Goal: Information Seeking & Learning: Learn about a topic

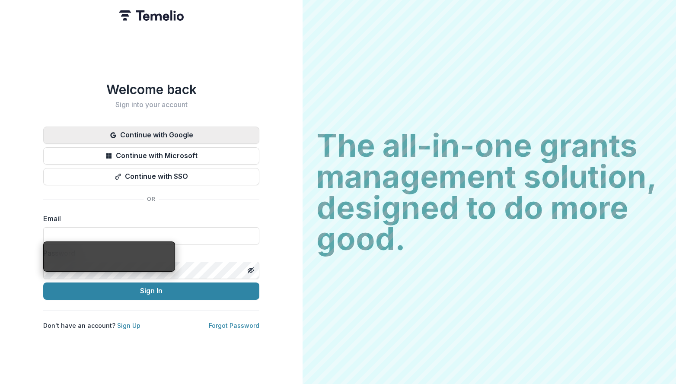
type input "**********"
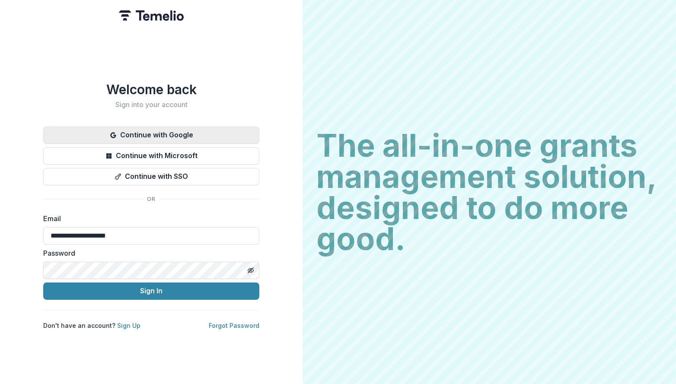
click at [124, 131] on button "Continue with Google" at bounding box center [151, 135] width 216 height 17
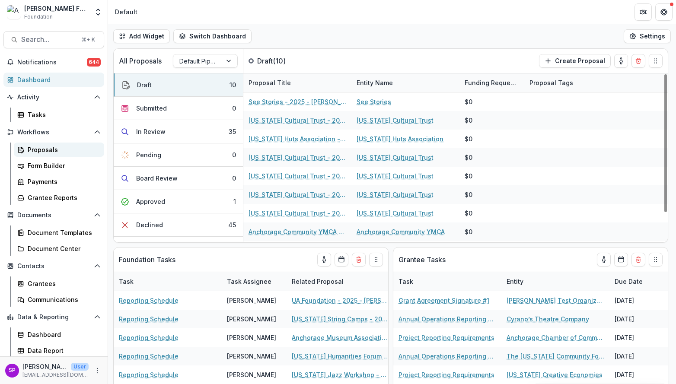
click at [31, 150] on div "Proposals" at bounding box center [63, 149] width 70 height 9
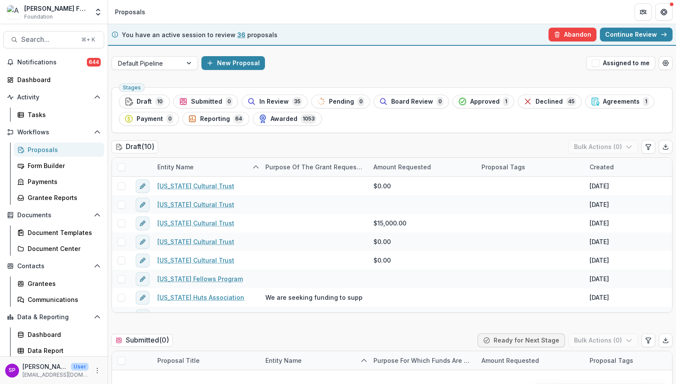
click at [621, 38] on link "Continue Review" at bounding box center [636, 35] width 73 height 14
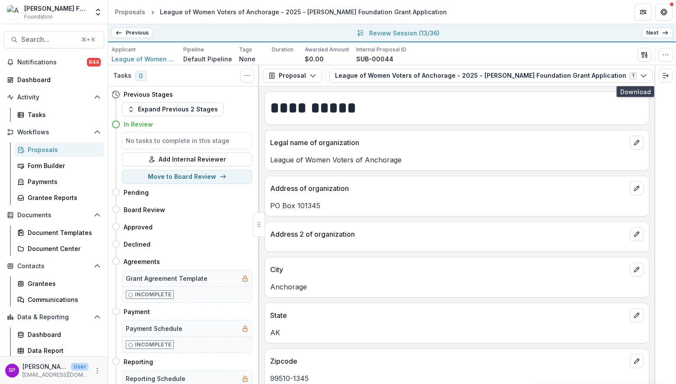
click at [673, 74] on icon "button" at bounding box center [676, 75] width 7 height 7
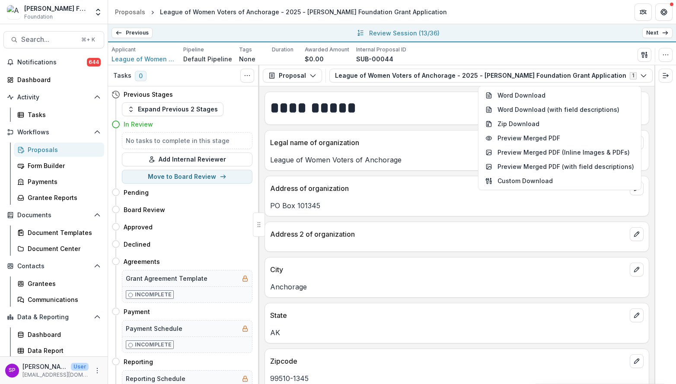
click at [654, 30] on link "Next" at bounding box center [657, 33] width 30 height 10
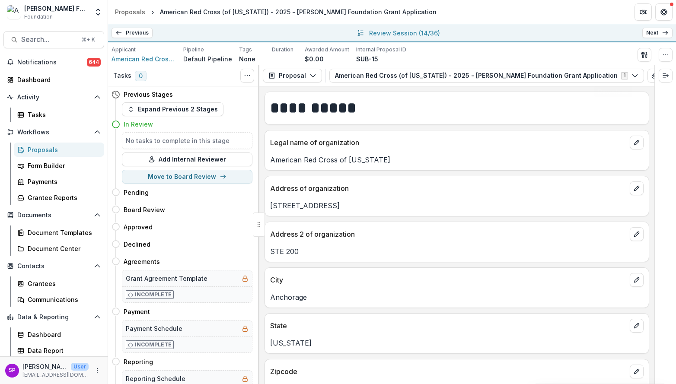
click at [664, 73] on icon "button" at bounding box center [667, 75] width 7 height 7
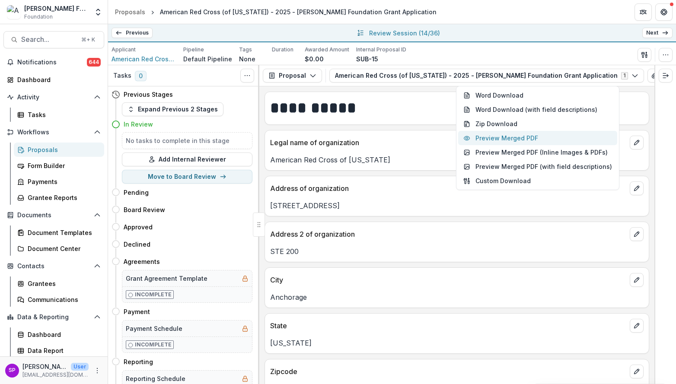
click at [552, 138] on button "Preview Merged PDF" at bounding box center [537, 138] width 159 height 14
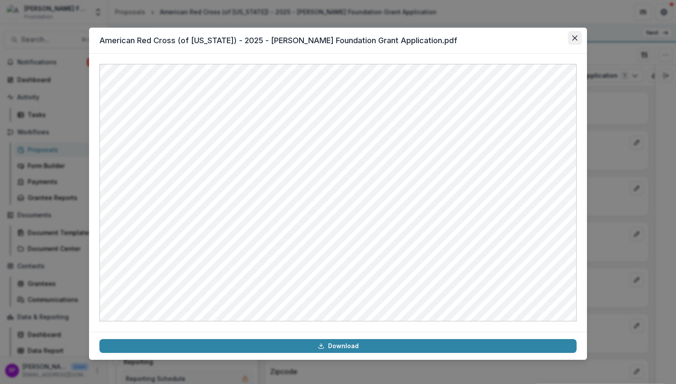
click at [576, 38] on icon "Close" at bounding box center [574, 37] width 5 height 5
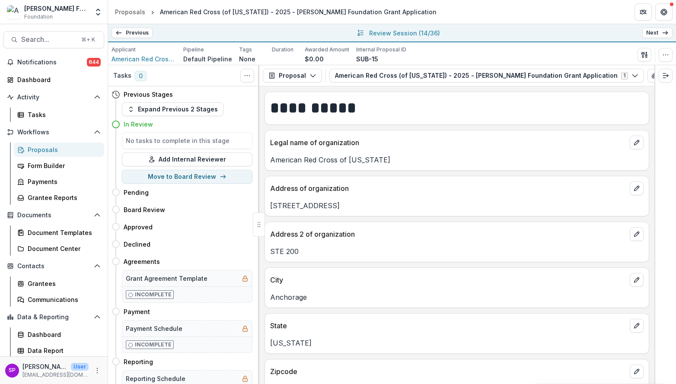
click at [657, 31] on link "Next" at bounding box center [657, 33] width 30 height 10
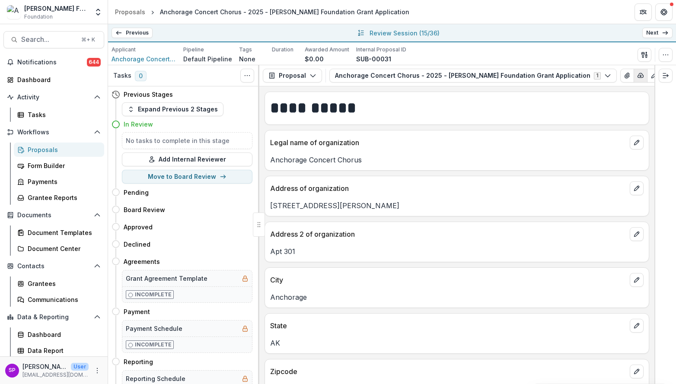
click at [638, 77] on icon "button" at bounding box center [641, 75] width 6 height 4
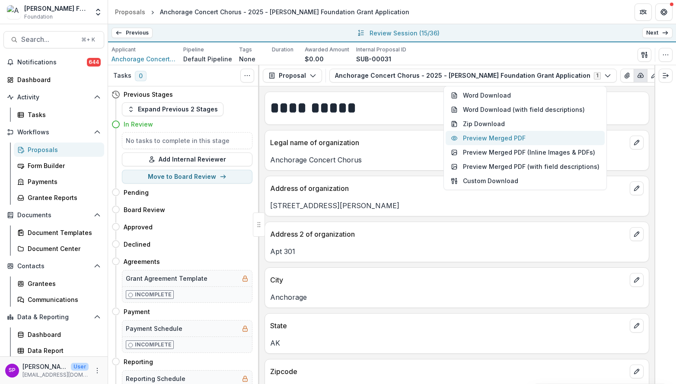
click at [557, 143] on button "Preview Merged PDF" at bounding box center [525, 138] width 159 height 14
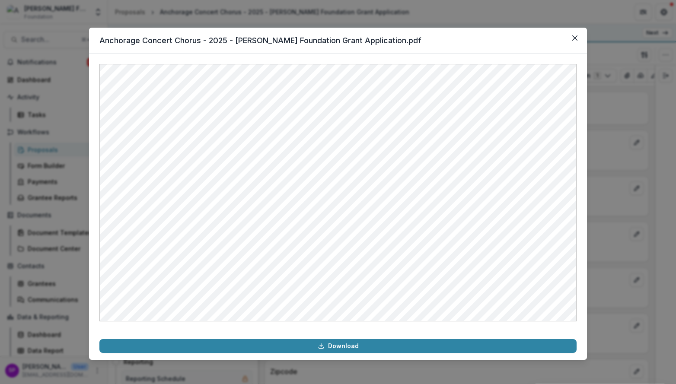
click at [422, 12] on div "Anchorage Concert Chorus - 2025 - Atwood Foundation Grant Application.pdf Downl…" at bounding box center [338, 192] width 676 height 384
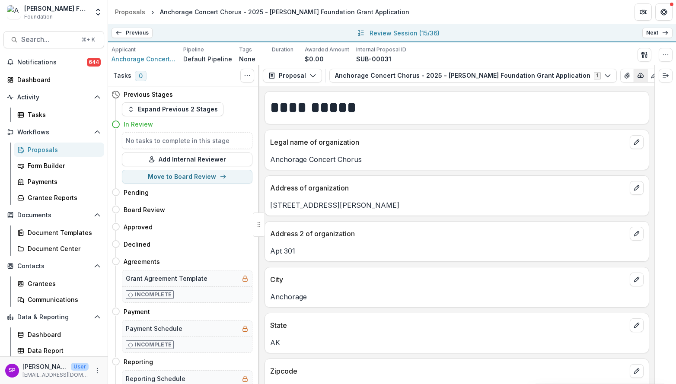
click at [640, 76] on polyline "button" at bounding box center [641, 76] width 2 height 1
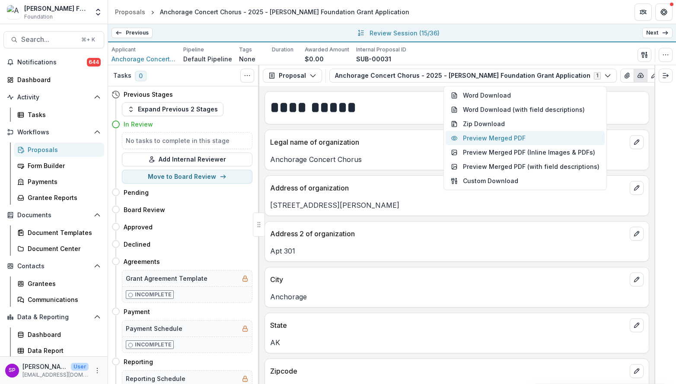
click at [524, 142] on button "Preview Merged PDF" at bounding box center [525, 138] width 159 height 14
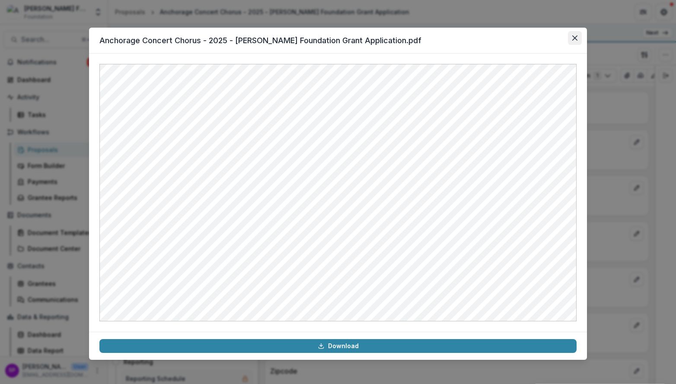
click at [573, 38] on icon "Close" at bounding box center [574, 37] width 5 height 5
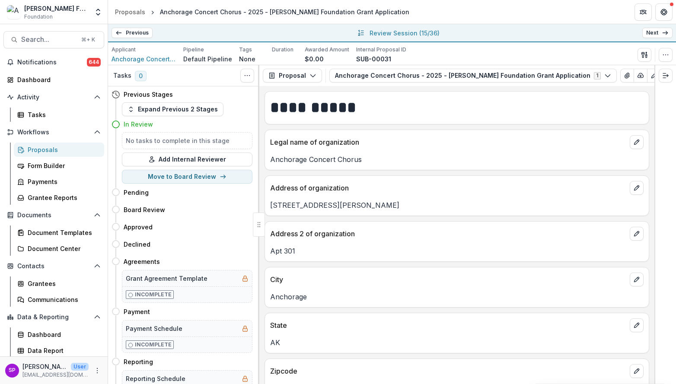
click at [657, 32] on link "Next" at bounding box center [657, 33] width 30 height 10
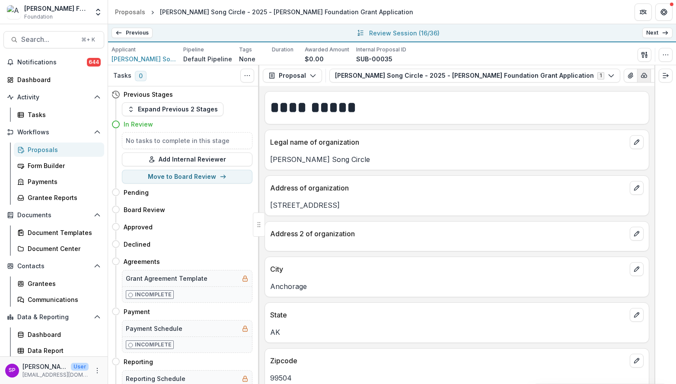
click at [640, 79] on icon "button" at bounding box center [643, 75] width 7 height 7
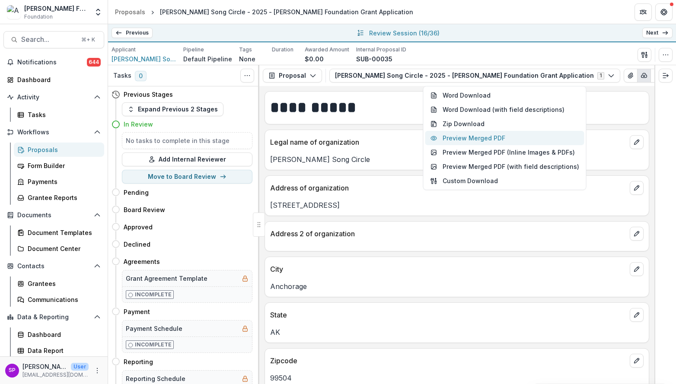
click at [495, 140] on button "Preview Merged PDF" at bounding box center [504, 138] width 159 height 14
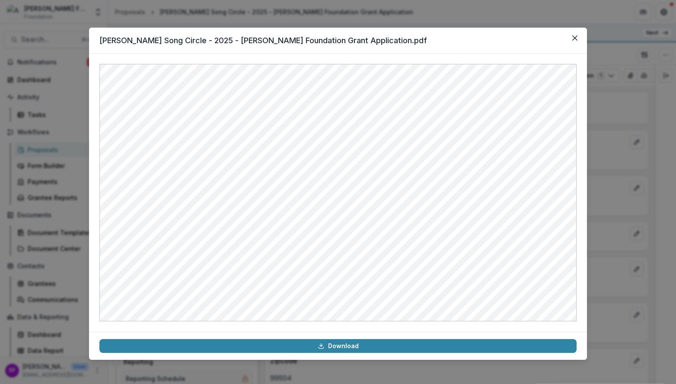
click at [441, 62] on div at bounding box center [338, 193] width 498 height 278
click at [574, 41] on button "Close" at bounding box center [575, 38] width 14 height 14
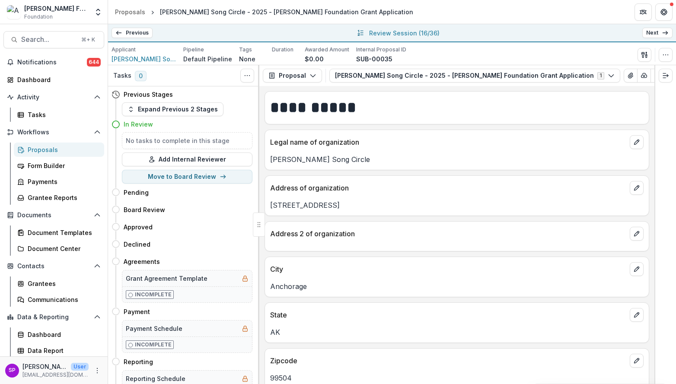
click at [656, 33] on link "Next" at bounding box center [657, 33] width 30 height 10
click at [646, 74] on icon "button" at bounding box center [649, 75] width 7 height 7
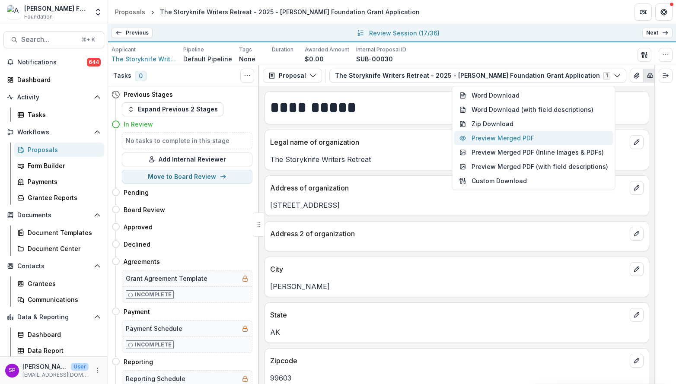
click at [513, 135] on button "Preview Merged PDF" at bounding box center [533, 138] width 159 height 14
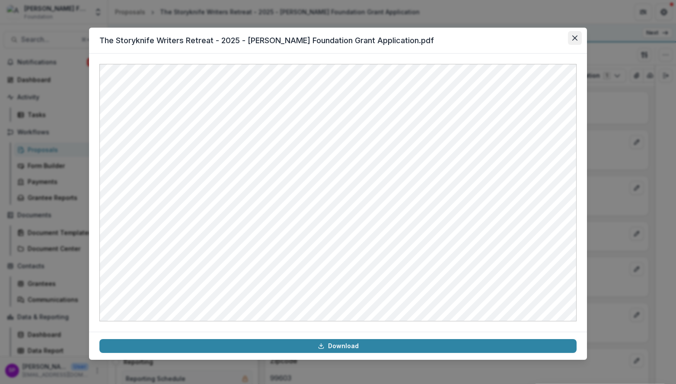
click at [574, 35] on icon "Close" at bounding box center [574, 37] width 5 height 5
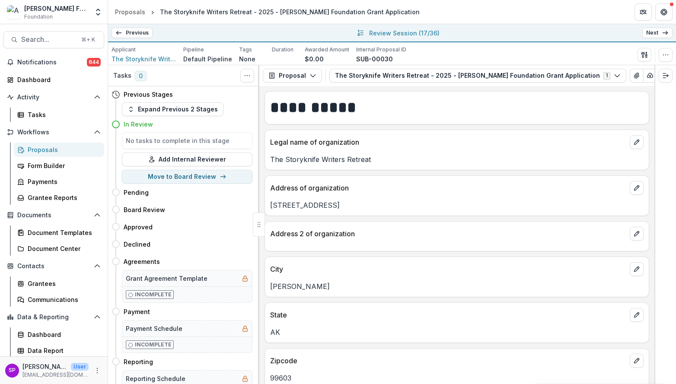
click at [656, 31] on link "Next" at bounding box center [657, 33] width 30 height 10
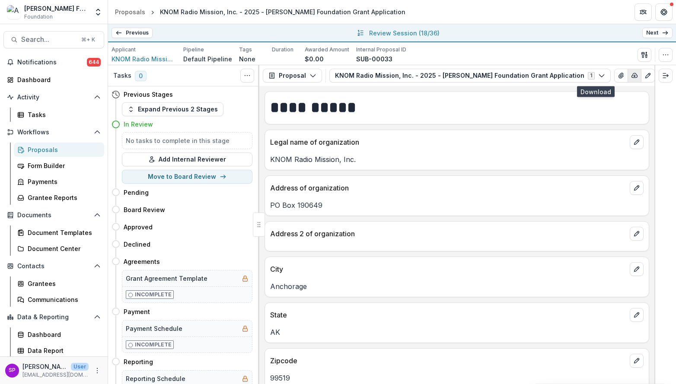
click at [627, 79] on button "button" at bounding box center [634, 76] width 14 height 14
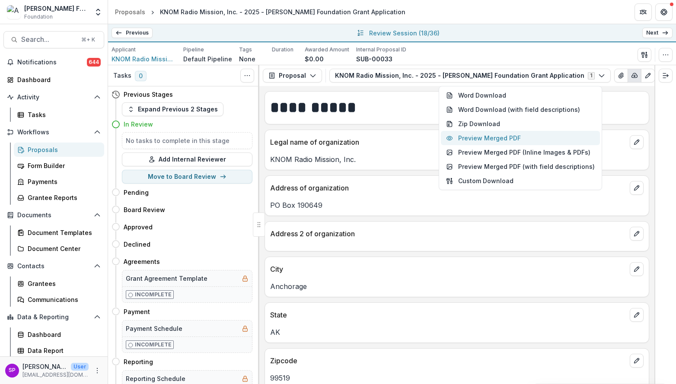
click at [519, 137] on button "Preview Merged PDF" at bounding box center [520, 138] width 159 height 14
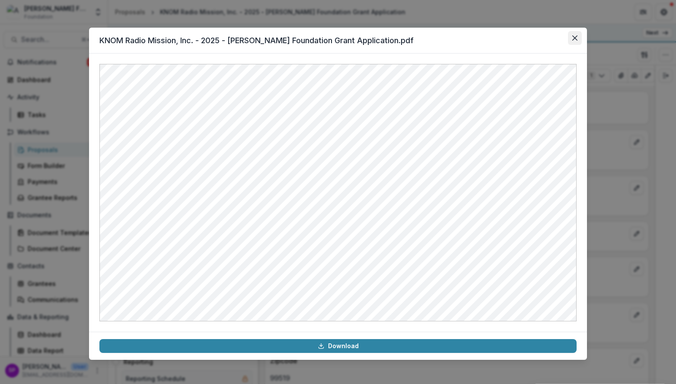
click at [572, 36] on icon "Close" at bounding box center [574, 37] width 5 height 5
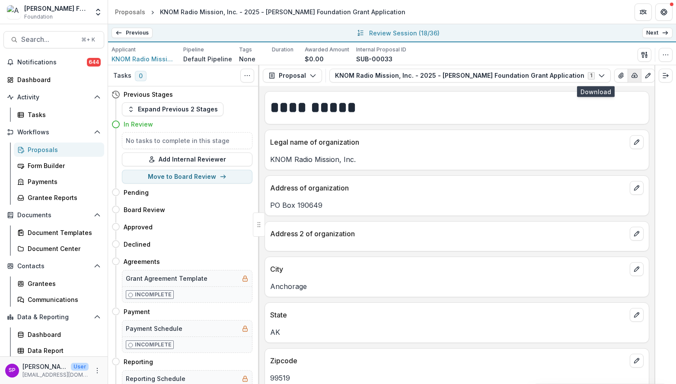
click at [631, 78] on icon "button" at bounding box center [634, 75] width 7 height 7
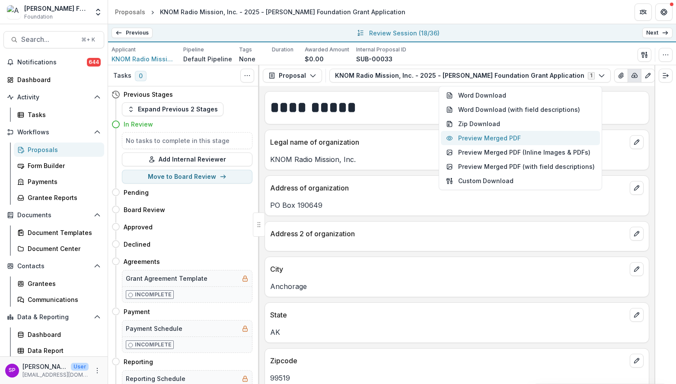
click at [505, 140] on button "Preview Merged PDF" at bounding box center [520, 138] width 159 height 14
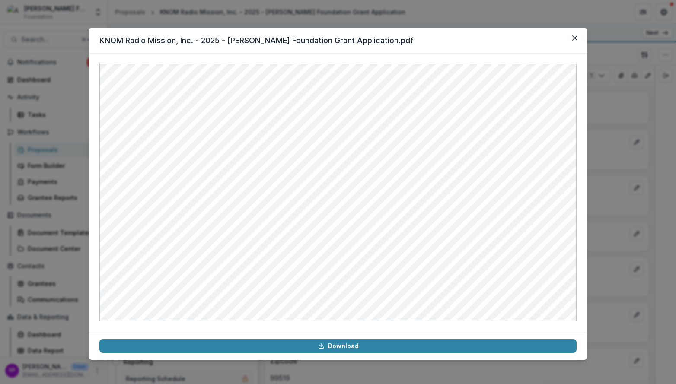
click at [479, 46] on header "KNOM Radio Mission, Inc. - 2025 - [PERSON_NAME] Foundation Grant Application.pdf" at bounding box center [338, 41] width 498 height 26
click at [573, 40] on icon "Close" at bounding box center [574, 37] width 5 height 5
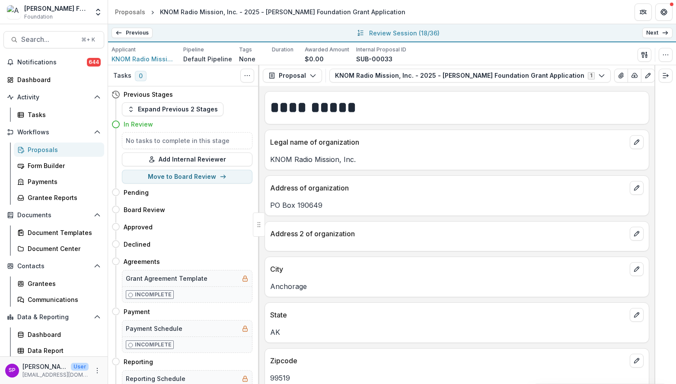
click at [666, 33] on line at bounding box center [664, 33] width 5 height 0
click at [637, 72] on button "button" at bounding box center [644, 76] width 14 height 14
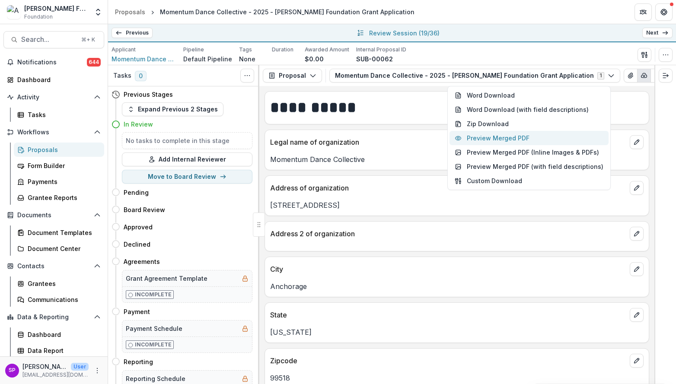
click at [528, 140] on button "Preview Merged PDF" at bounding box center [528, 138] width 159 height 14
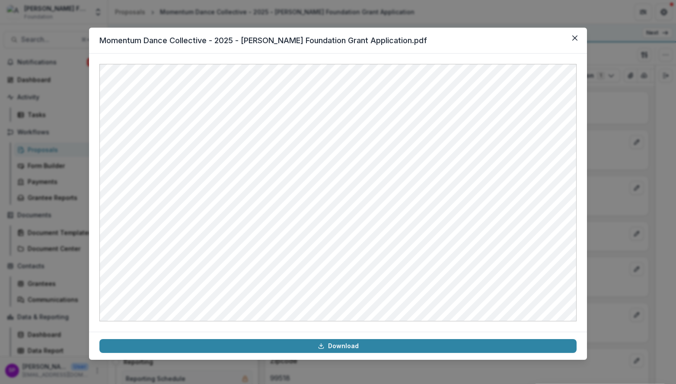
click at [473, 46] on header "Momentum Dance Collective - 2025 - Atwood Foundation Grant Application.pdf" at bounding box center [338, 41] width 498 height 26
click at [572, 40] on icon "Close" at bounding box center [574, 37] width 5 height 5
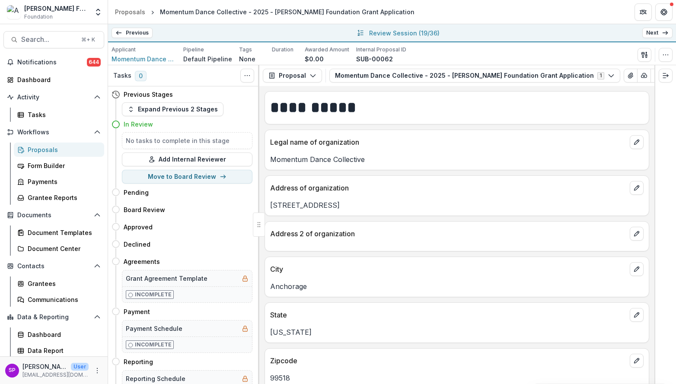
click at [663, 34] on icon at bounding box center [665, 32] width 7 height 7
click at [644, 76] on polyline "button" at bounding box center [645, 76] width 2 height 1
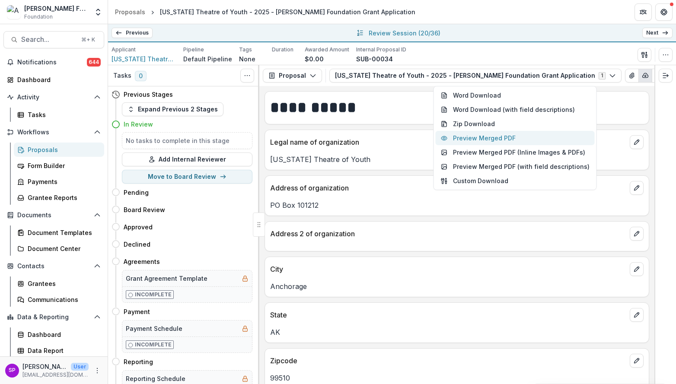
click at [512, 139] on button "Preview Merged PDF" at bounding box center [515, 138] width 159 height 14
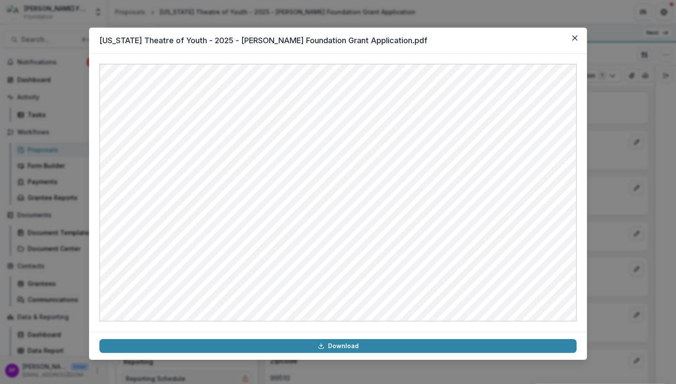
click at [452, 38] on header "Alaska Theatre of Youth - 2025 - Atwood Foundation Grant Application.pdf" at bounding box center [338, 41] width 498 height 26
click at [576, 39] on icon "Close" at bounding box center [574, 37] width 5 height 5
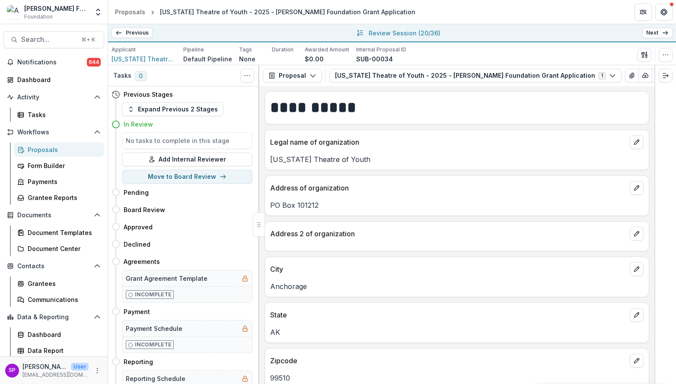
click at [657, 31] on link "Next" at bounding box center [657, 33] width 30 height 10
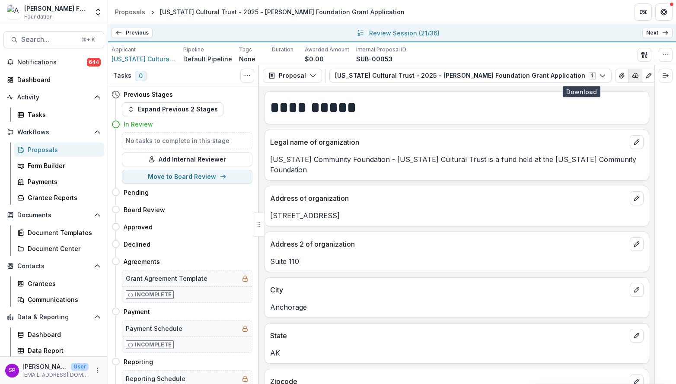
click at [632, 75] on icon "button" at bounding box center [635, 75] width 7 height 7
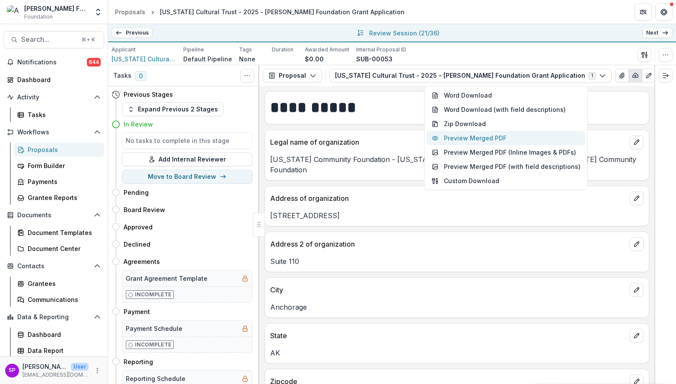
click at [531, 137] on button "Preview Merged PDF" at bounding box center [505, 138] width 159 height 14
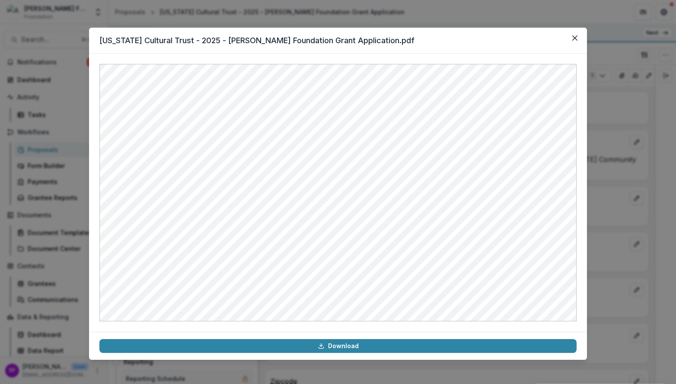
click at [458, 40] on header "Alaska Cultural Trust - 2025 - Atwood Foundation Grant Application.pdf" at bounding box center [338, 41] width 498 height 26
click at [577, 38] on button "Close" at bounding box center [575, 38] width 14 height 14
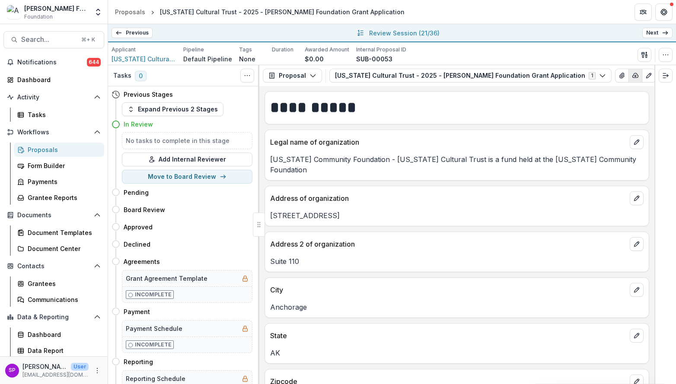
click at [632, 76] on icon "button" at bounding box center [635, 75] width 7 height 7
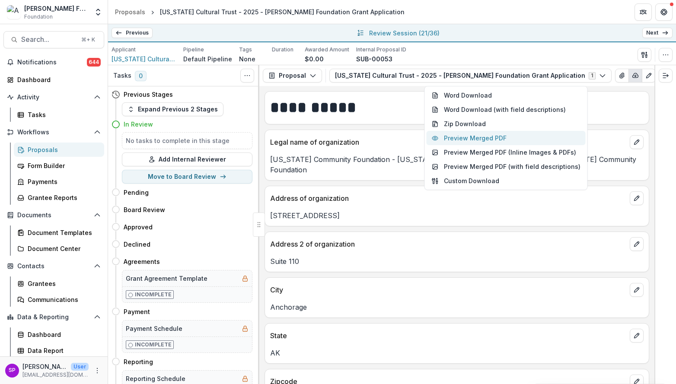
click at [515, 138] on button "Preview Merged PDF" at bounding box center [505, 138] width 159 height 14
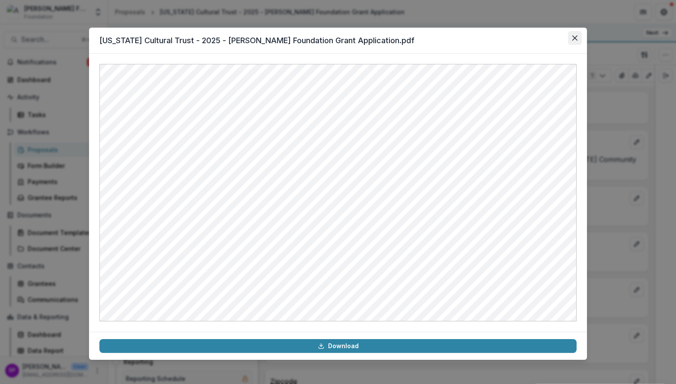
click at [573, 36] on icon "Close" at bounding box center [574, 37] width 5 height 5
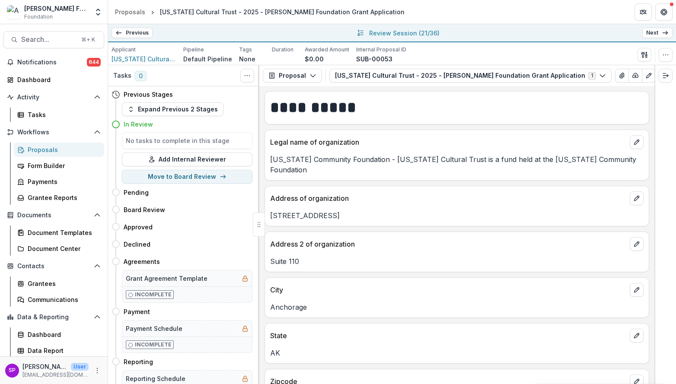
click at [657, 31] on link "Next" at bounding box center [657, 33] width 30 height 10
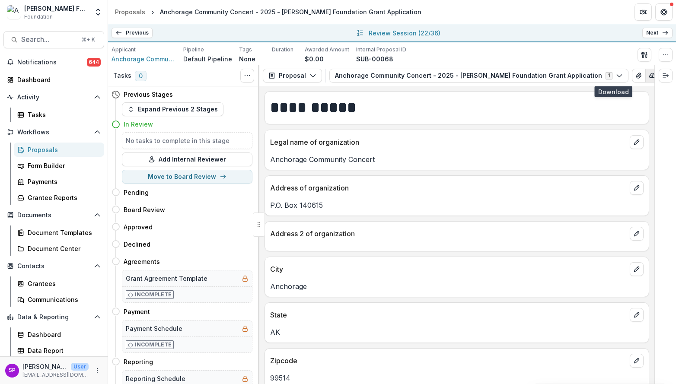
click at [649, 76] on icon "button" at bounding box center [652, 75] width 6 height 4
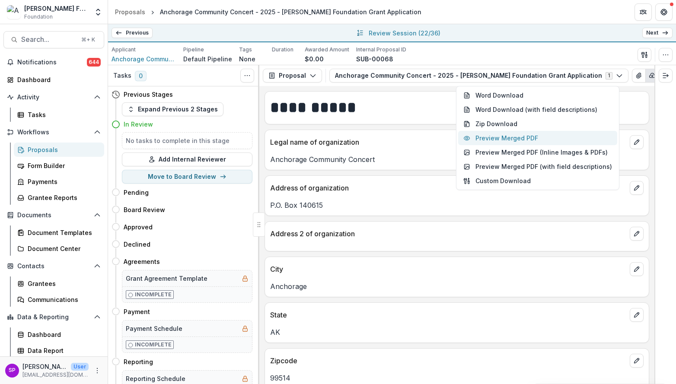
click at [550, 139] on button "Preview Merged PDF" at bounding box center [537, 138] width 159 height 14
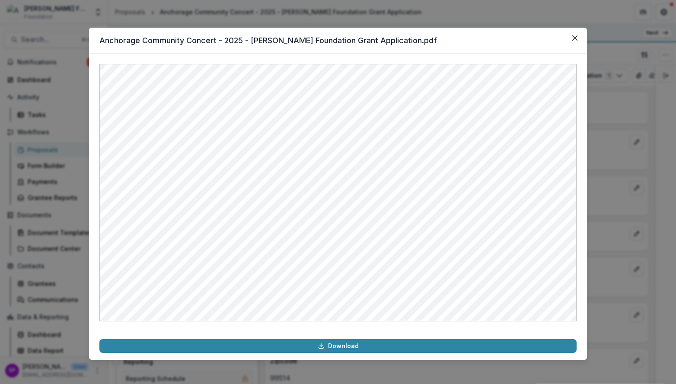
click at [488, 39] on header "Anchorage Community Concert - 2025 - Atwood Foundation Grant Application.pdf" at bounding box center [338, 41] width 498 height 26
click at [574, 39] on icon "Close" at bounding box center [574, 37] width 5 height 5
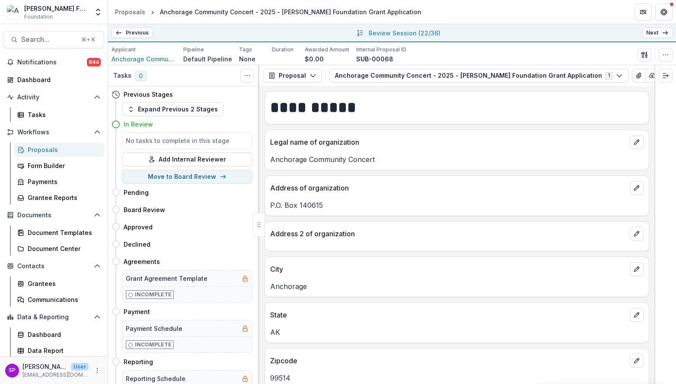
click at [652, 35] on link "Next" at bounding box center [657, 33] width 30 height 10
click at [644, 79] on button "button" at bounding box center [651, 76] width 14 height 14
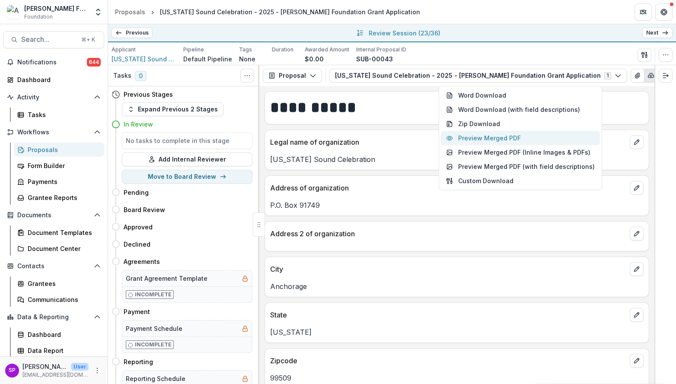
click at [513, 137] on button "Preview Merged PDF" at bounding box center [520, 138] width 159 height 14
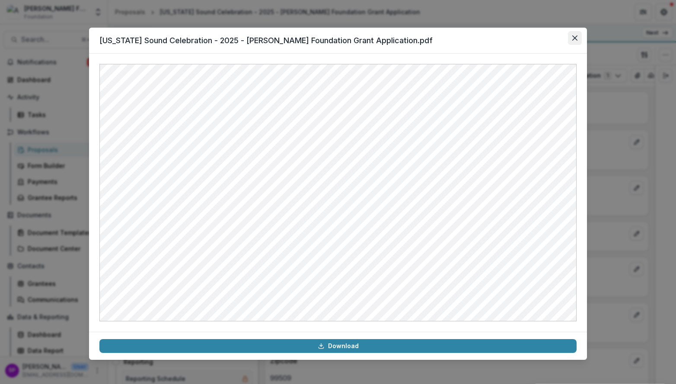
click at [572, 35] on icon "Close" at bounding box center [574, 37] width 5 height 5
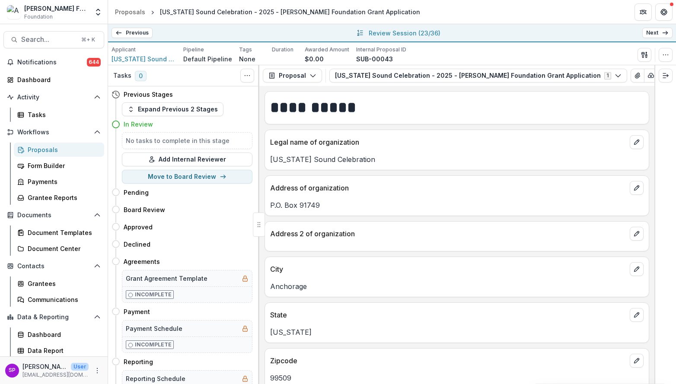
click at [655, 31] on link "Next" at bounding box center [657, 33] width 30 height 10
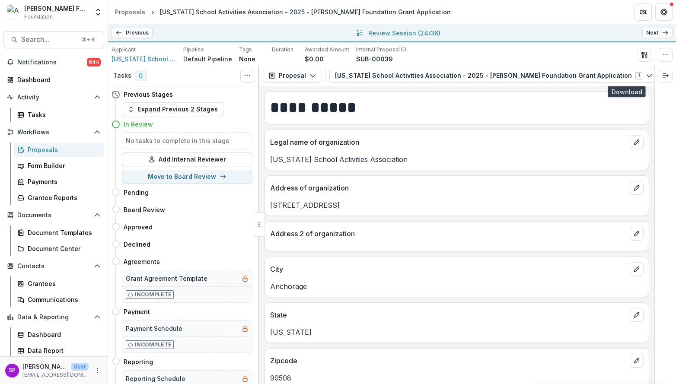
click at [675, 78] on icon "button" at bounding box center [681, 75] width 7 height 7
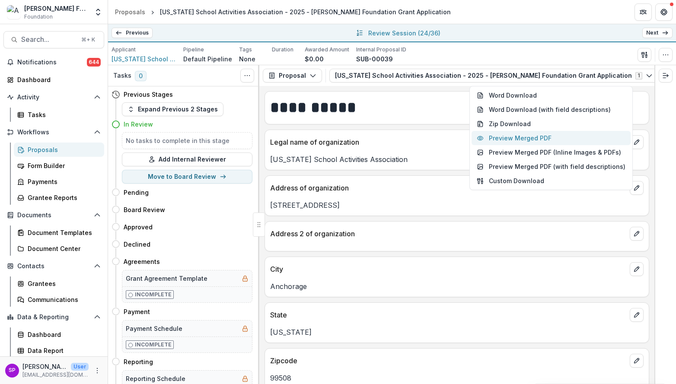
click at [547, 140] on button "Preview Merged PDF" at bounding box center [550, 138] width 159 height 14
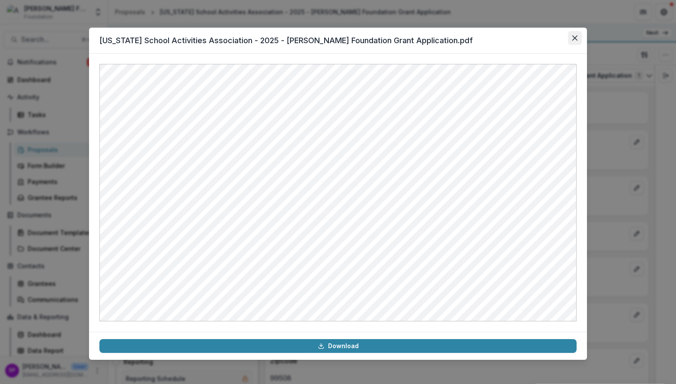
click at [571, 38] on button "Close" at bounding box center [575, 38] width 14 height 14
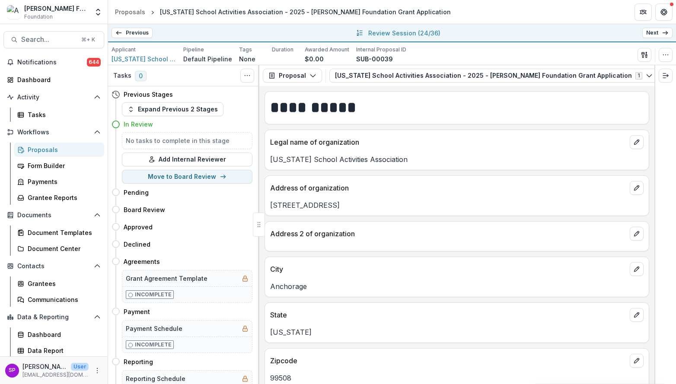
click at [652, 30] on link "Next" at bounding box center [657, 33] width 30 height 10
click at [670, 74] on button "button" at bounding box center [677, 76] width 14 height 14
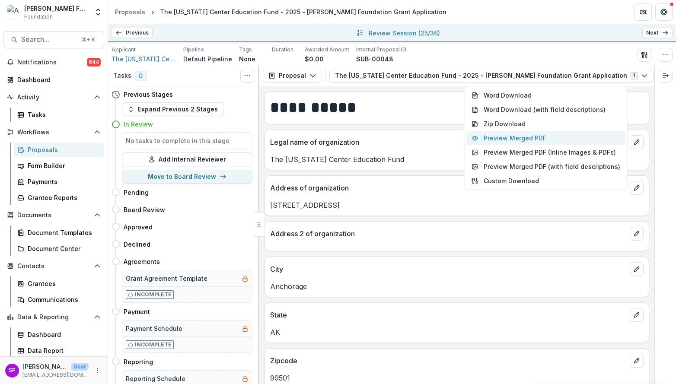
click at [545, 136] on button "Preview Merged PDF" at bounding box center [545, 138] width 159 height 14
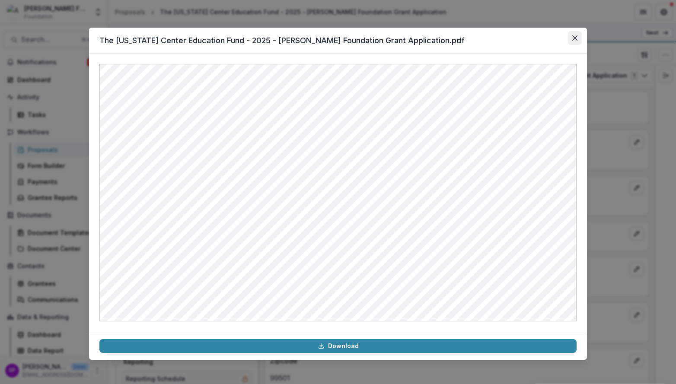
click at [577, 37] on icon "Close" at bounding box center [574, 37] width 5 height 5
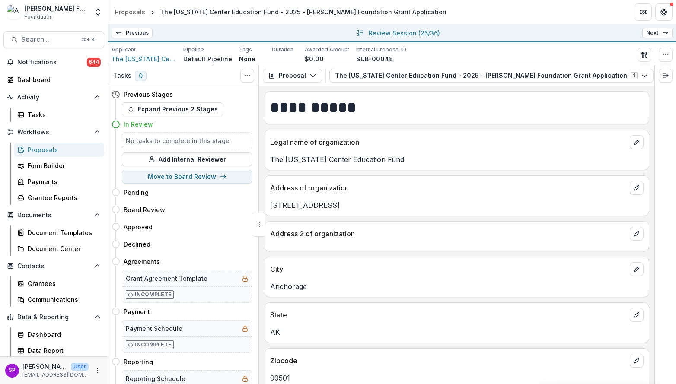
click at [666, 32] on polyline at bounding box center [667, 32] width 2 height 3
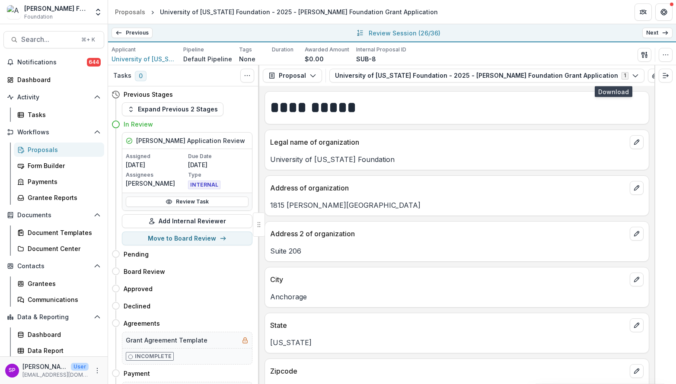
click at [665, 78] on icon "button" at bounding box center [668, 75] width 7 height 7
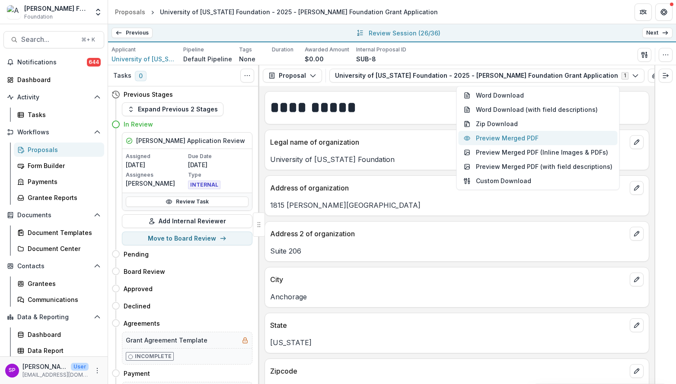
click at [554, 141] on button "Preview Merged PDF" at bounding box center [537, 138] width 159 height 14
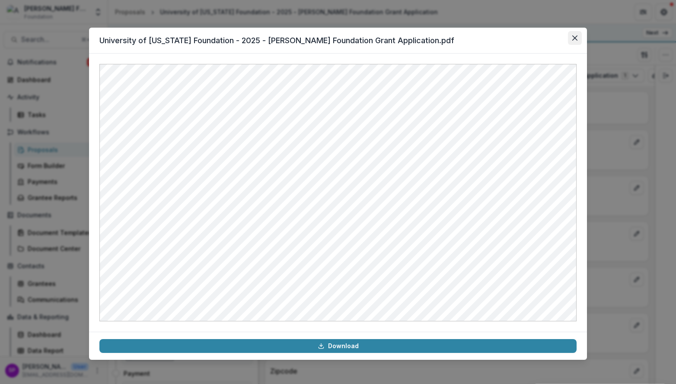
click at [575, 35] on icon "Close" at bounding box center [574, 37] width 5 height 5
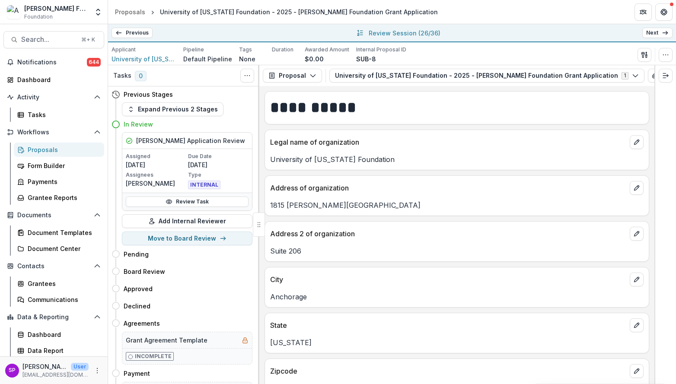
click at [652, 32] on link "Next" at bounding box center [657, 33] width 30 height 10
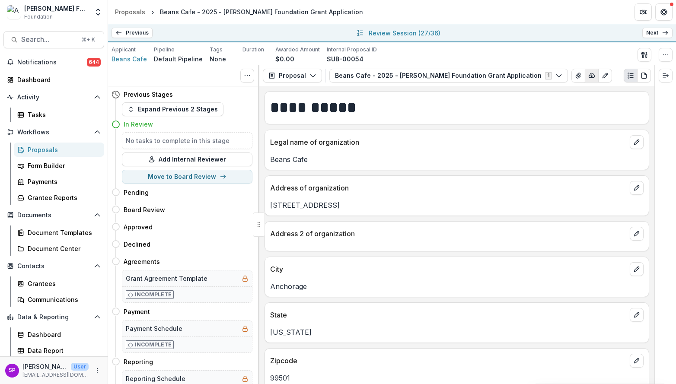
click at [410, 77] on button "Beans Cafe - 2025 - [PERSON_NAME] Foundation Grant Application 1" at bounding box center [448, 76] width 239 height 14
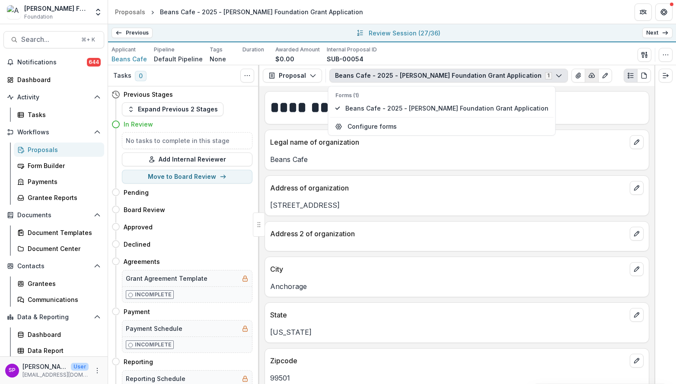
click at [591, 76] on polyline "button" at bounding box center [592, 76] width 2 height 1
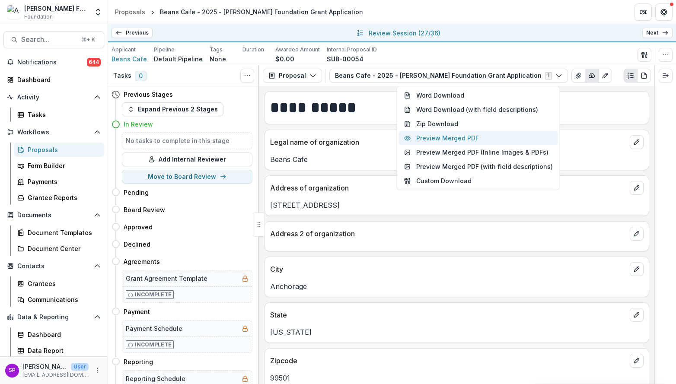
click at [493, 134] on button "Preview Merged PDF" at bounding box center [478, 138] width 159 height 14
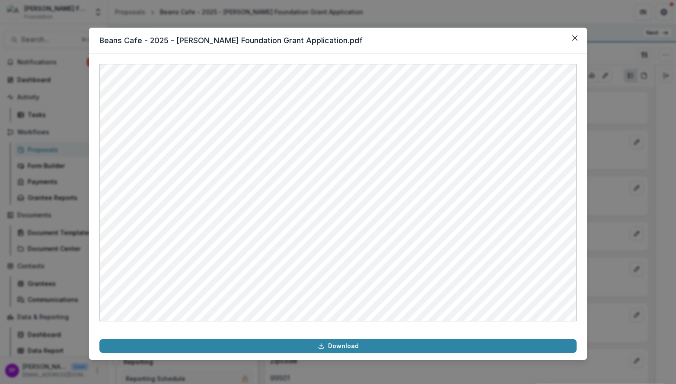
click at [553, 57] on div at bounding box center [338, 193] width 498 height 278
click at [578, 41] on button "Close" at bounding box center [575, 38] width 14 height 14
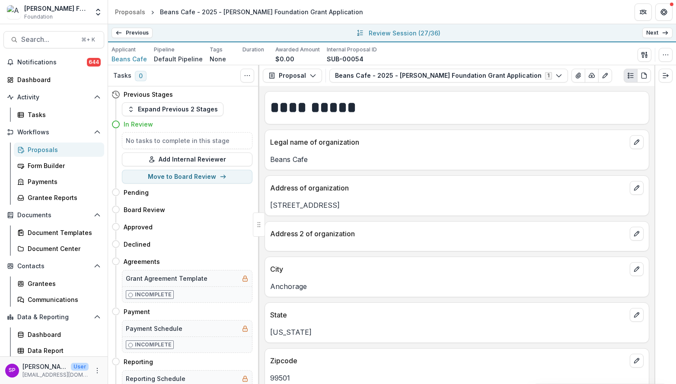
click at [647, 30] on link "Next" at bounding box center [657, 33] width 30 height 10
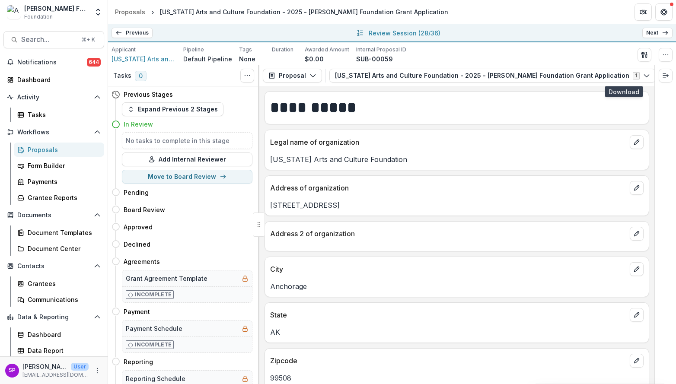
click at [675, 78] on icon "button" at bounding box center [680, 75] width 6 height 4
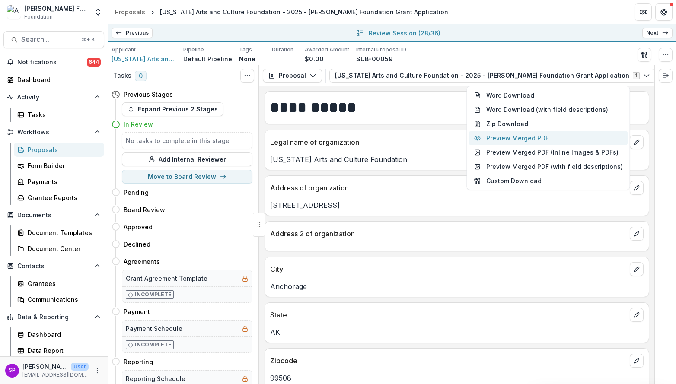
click at [542, 141] on button "Preview Merged PDF" at bounding box center [548, 138] width 159 height 14
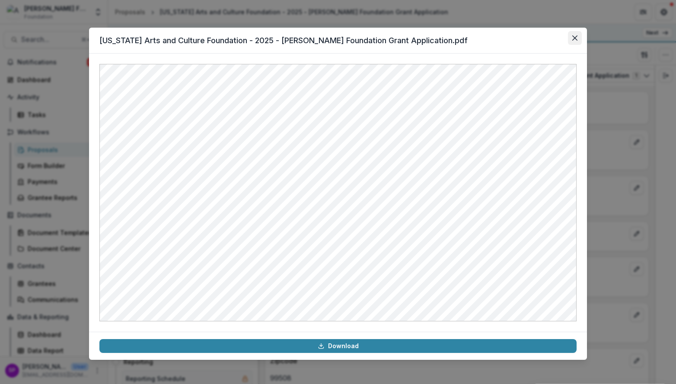
click at [573, 39] on icon "Close" at bounding box center [574, 37] width 5 height 5
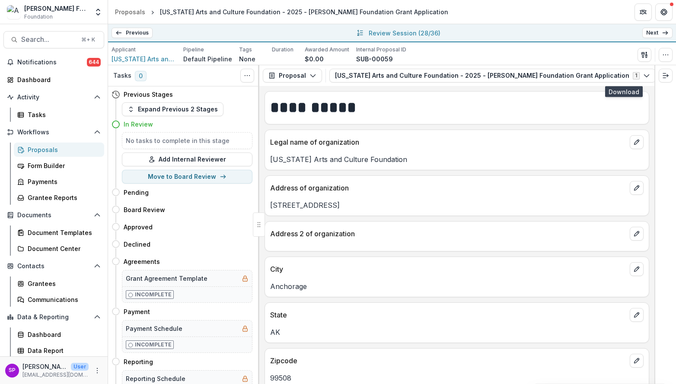
click at [675, 78] on icon "button" at bounding box center [679, 75] width 7 height 7
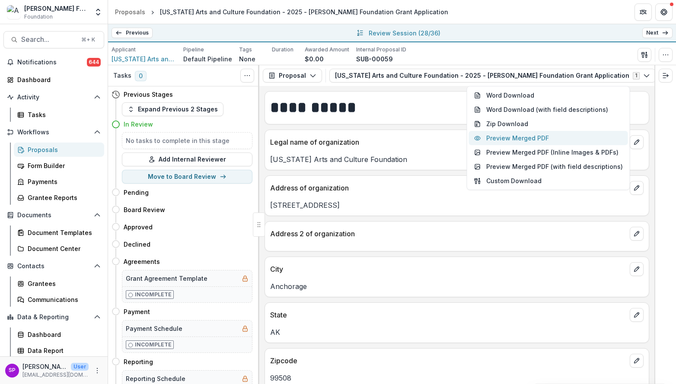
click at [547, 136] on button "Preview Merged PDF" at bounding box center [548, 138] width 159 height 14
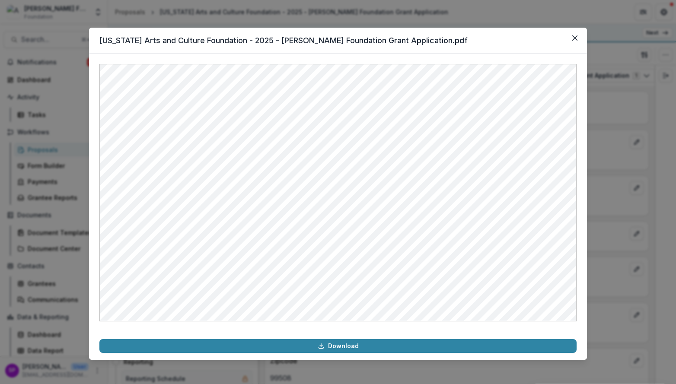
click at [461, 48] on header "Alaska Arts and Culture Foundation - 2025 - Atwood Foundation Grant Application…" at bounding box center [338, 41] width 498 height 26
click at [573, 40] on icon "Close" at bounding box center [574, 37] width 5 height 5
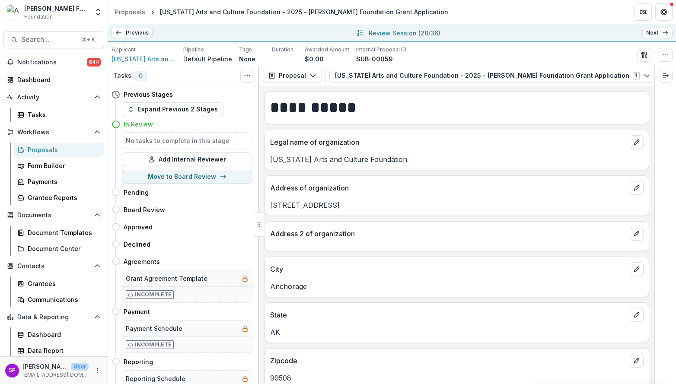
click at [658, 32] on link "Next" at bounding box center [657, 33] width 30 height 10
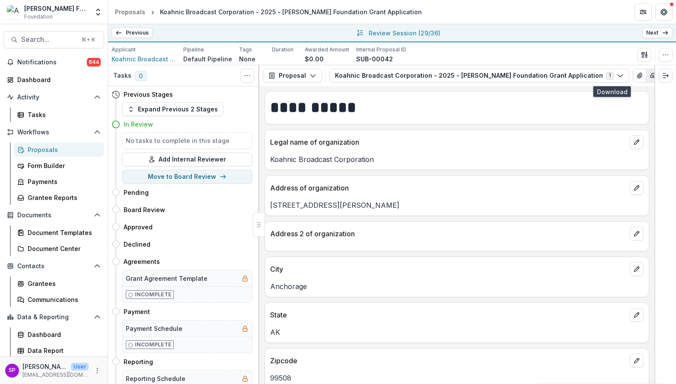
click at [650, 75] on icon "button" at bounding box center [653, 75] width 6 height 4
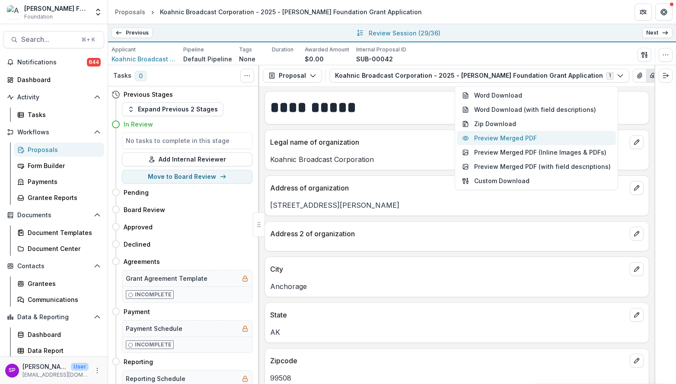
click at [541, 141] on button "Preview Merged PDF" at bounding box center [536, 138] width 159 height 14
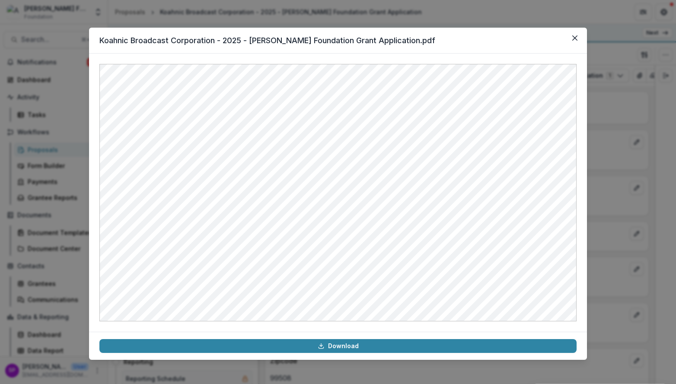
click at [422, 39] on header "Koahnic Broadcast Corporation - 2025 - Atwood Foundation Grant Application.pdf" at bounding box center [338, 41] width 498 height 26
click at [573, 40] on icon "Close" at bounding box center [574, 37] width 5 height 5
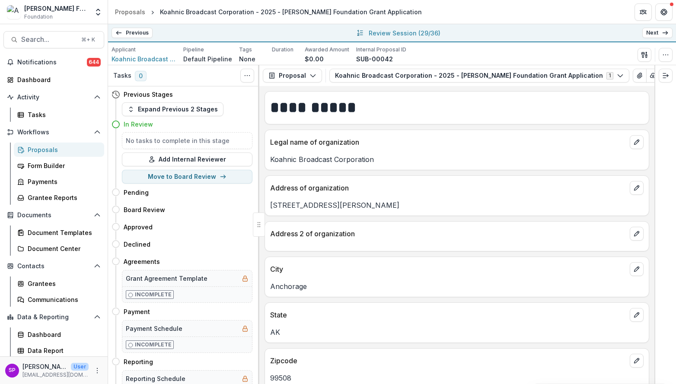
click at [660, 32] on link "Next" at bounding box center [657, 33] width 30 height 10
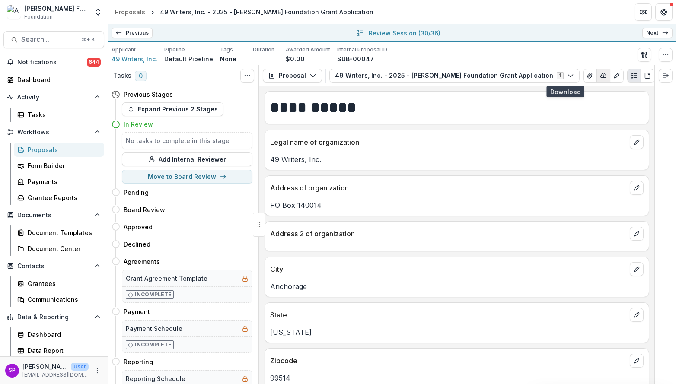
click at [600, 79] on icon "button" at bounding box center [603, 75] width 7 height 7
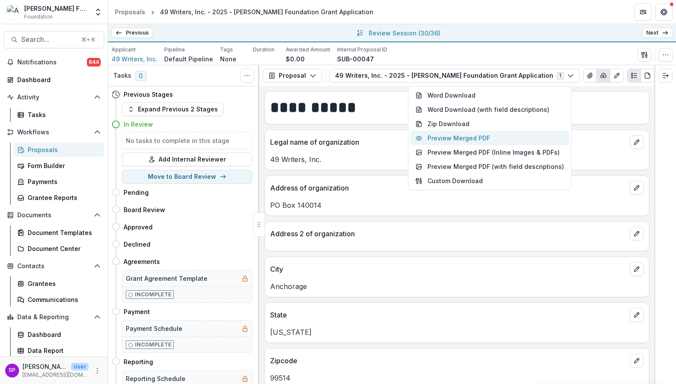
click at [498, 141] on button "Preview Merged PDF" at bounding box center [489, 138] width 159 height 14
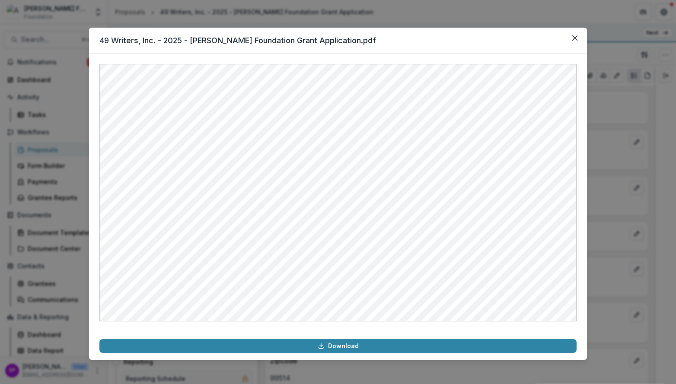
click at [476, 49] on header "49 Writers, Inc. - 2025 - Atwood Foundation Grant Application.pdf" at bounding box center [338, 41] width 498 height 26
click at [575, 38] on icon "Close" at bounding box center [574, 37] width 5 height 5
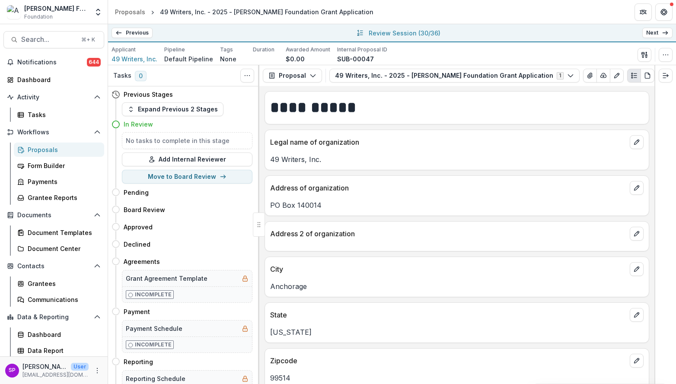
click at [647, 32] on link "Next" at bounding box center [657, 33] width 30 height 10
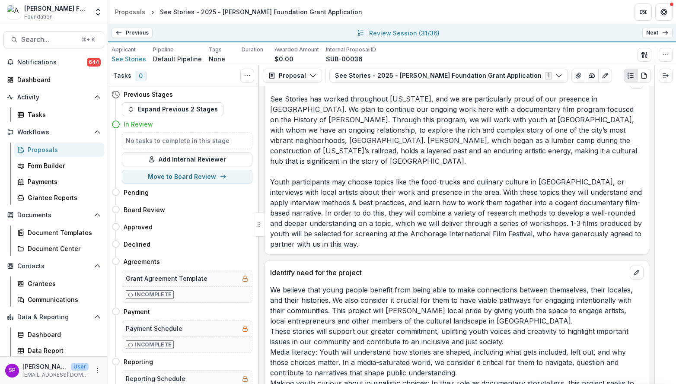
scroll to position [1858, 0]
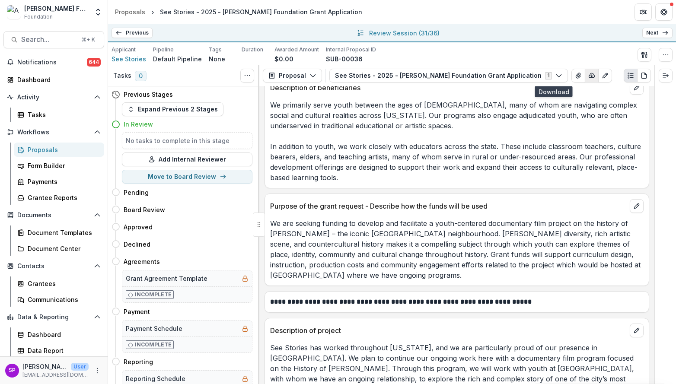
click at [588, 77] on icon "button" at bounding box center [591, 75] width 7 height 7
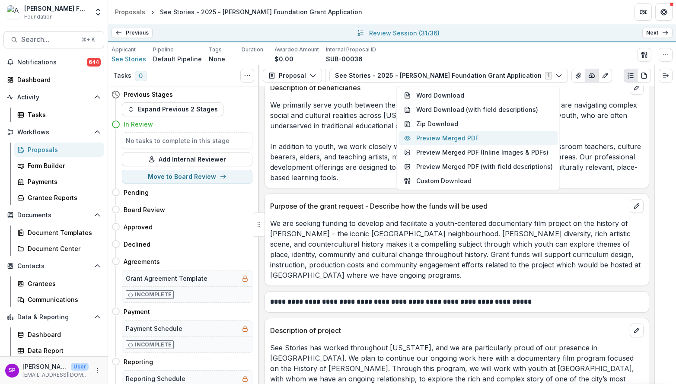
click at [502, 134] on button "Preview Merged PDF" at bounding box center [478, 138] width 159 height 14
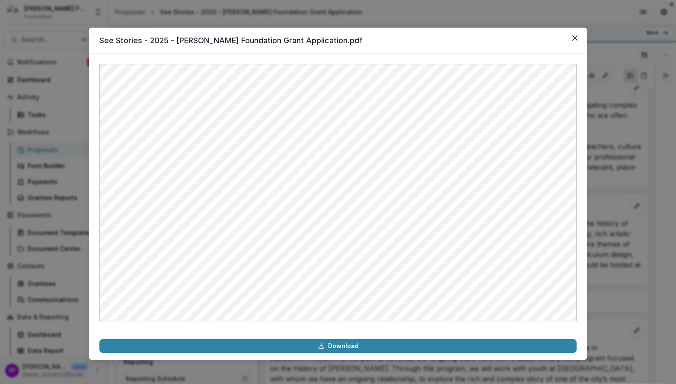
click at [474, 45] on header "See Stories - 2025 - [PERSON_NAME] Foundation Grant Application.pdf" at bounding box center [338, 41] width 498 height 26
click at [572, 36] on icon "Close" at bounding box center [574, 37] width 5 height 5
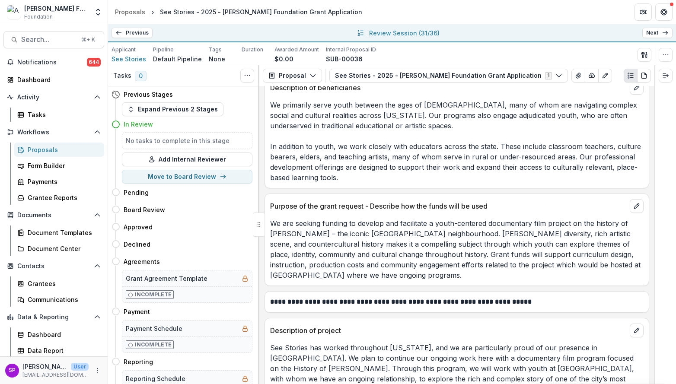
click at [660, 32] on link "Next" at bounding box center [657, 33] width 30 height 10
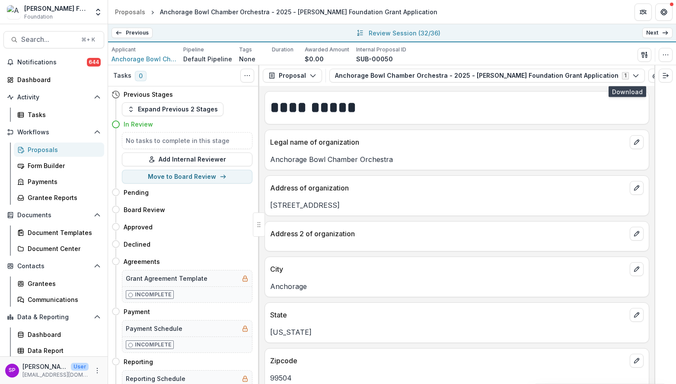
click at [668, 75] on line "button" at bounding box center [668, 76] width 0 height 2
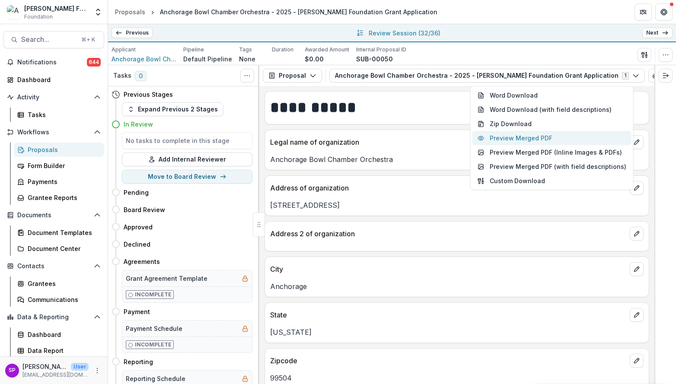
click at [537, 139] on button "Preview Merged PDF" at bounding box center [551, 138] width 159 height 14
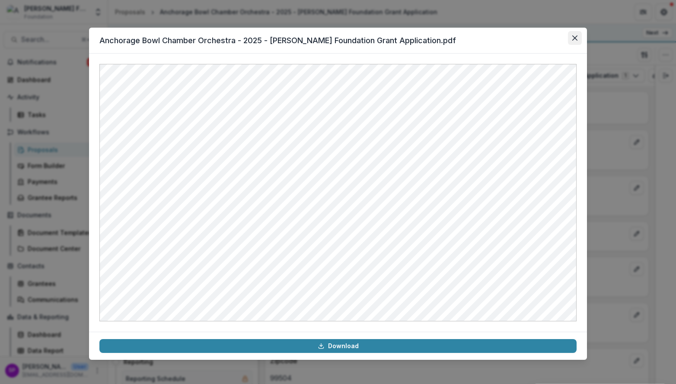
click at [572, 40] on button "Close" at bounding box center [575, 38] width 14 height 14
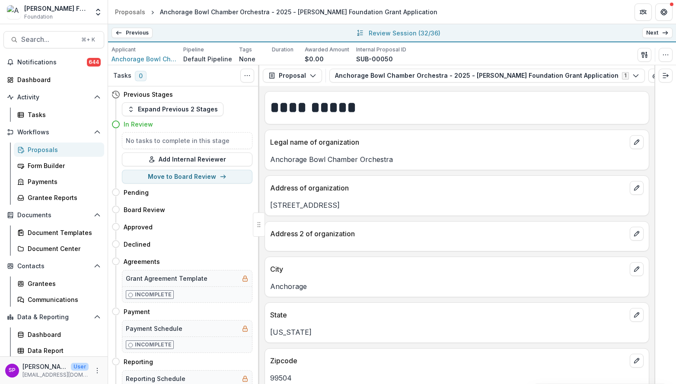
click at [662, 30] on icon at bounding box center [665, 32] width 7 height 7
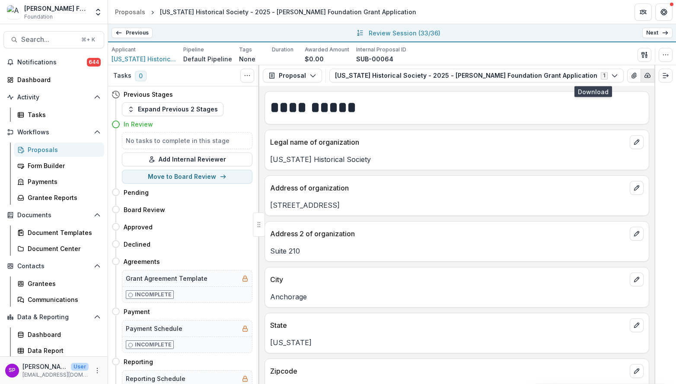
click at [644, 78] on icon "button" at bounding box center [647, 75] width 7 height 7
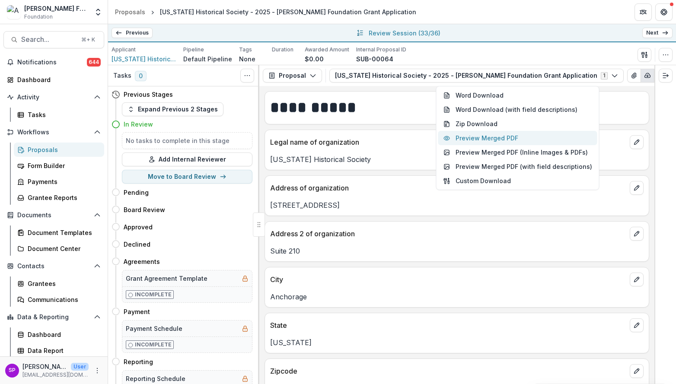
click at [535, 136] on button "Preview Merged PDF" at bounding box center [517, 138] width 159 height 14
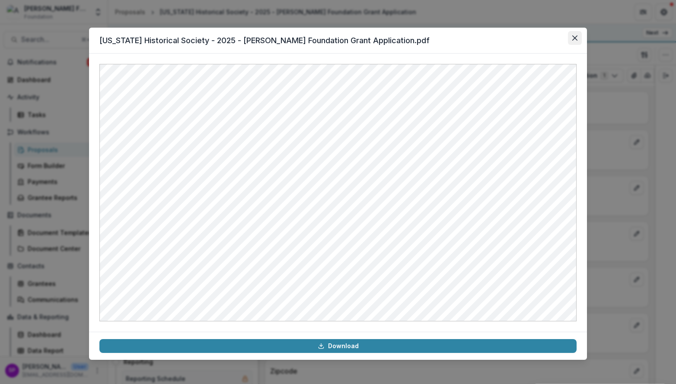
click at [576, 38] on icon "Close" at bounding box center [574, 37] width 5 height 5
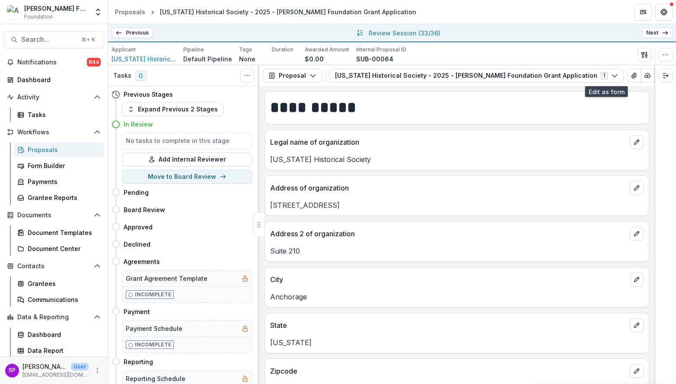
click at [648, 31] on link "Next" at bounding box center [657, 33] width 30 height 10
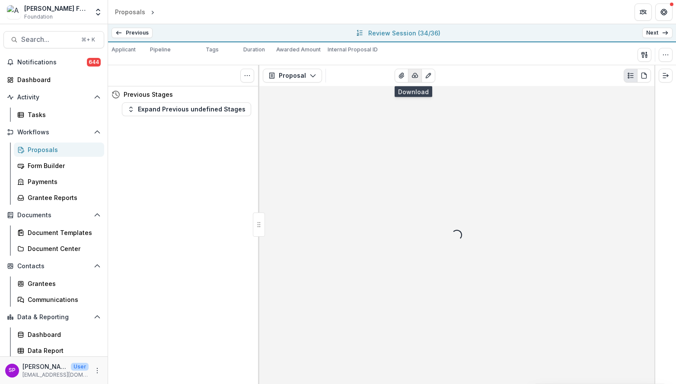
click at [412, 74] on div "Loading... 1 Forms (1) Configure forms Word Download Word Download (with field …" at bounding box center [382, 76] width 106 height 14
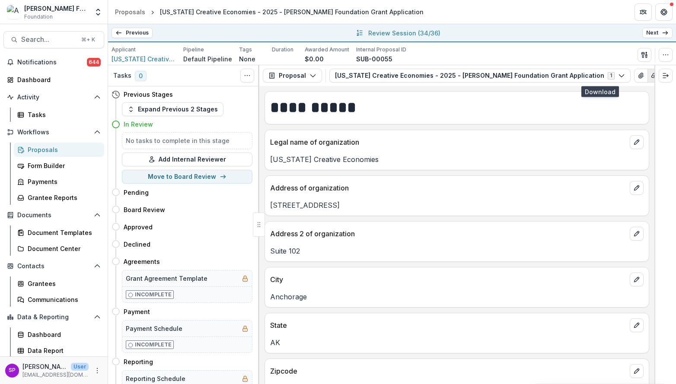
click at [651, 77] on icon "button" at bounding box center [654, 75] width 7 height 7
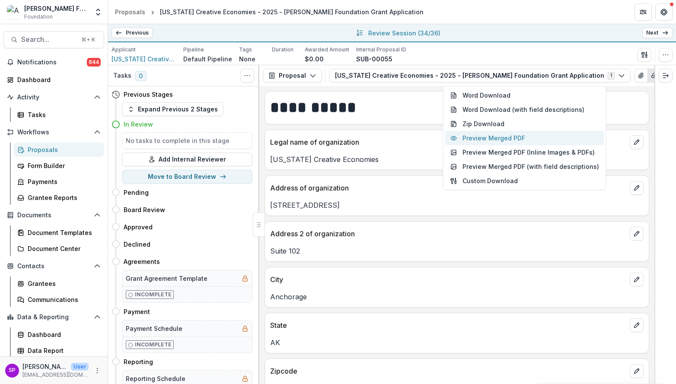
click at [535, 140] on button "Preview Merged PDF" at bounding box center [524, 138] width 159 height 14
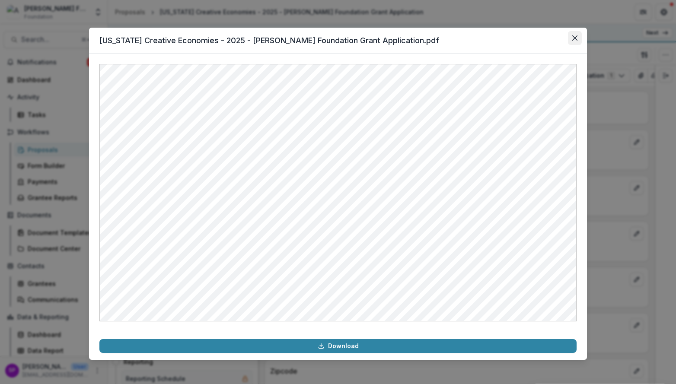
click at [573, 36] on icon "Close" at bounding box center [574, 37] width 5 height 5
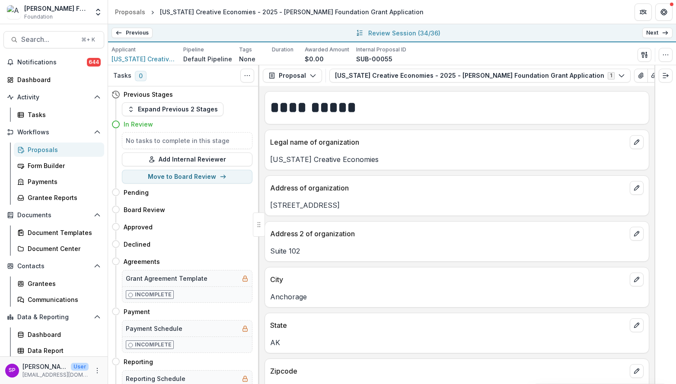
click at [650, 32] on link "Next" at bounding box center [657, 33] width 30 height 10
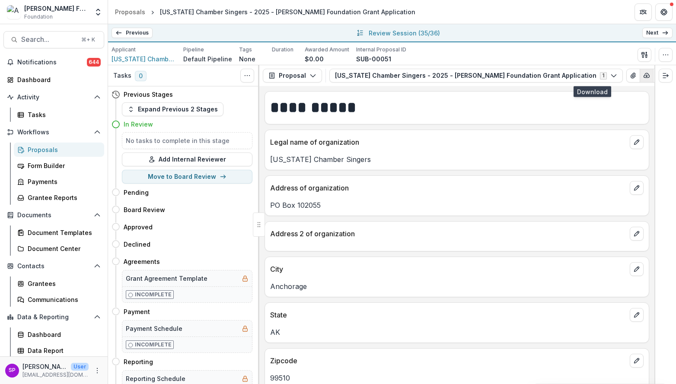
click at [644, 77] on icon "button" at bounding box center [647, 75] width 6 height 4
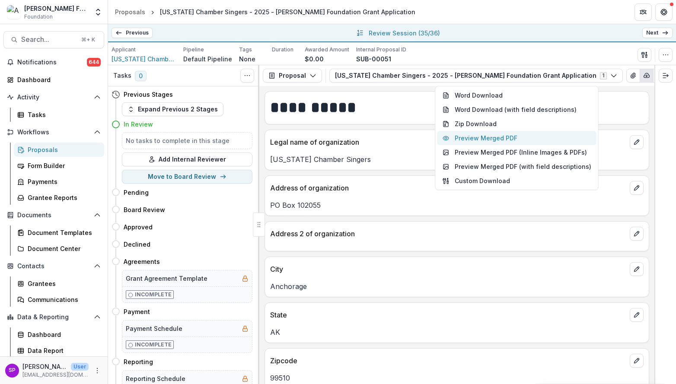
click at [531, 138] on button "Preview Merged PDF" at bounding box center [516, 138] width 159 height 14
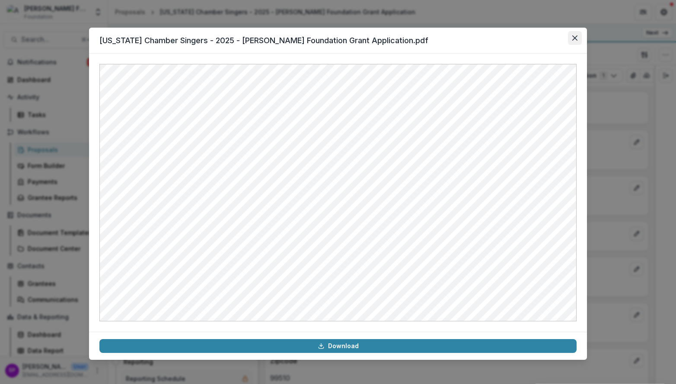
click at [575, 41] on button "Close" at bounding box center [575, 38] width 14 height 14
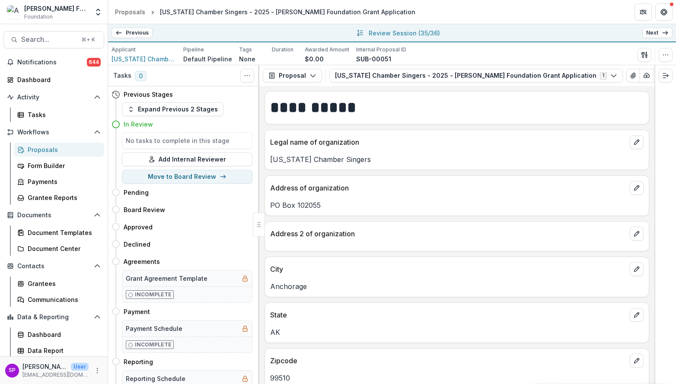
click at [657, 29] on link "Next" at bounding box center [657, 33] width 30 height 10
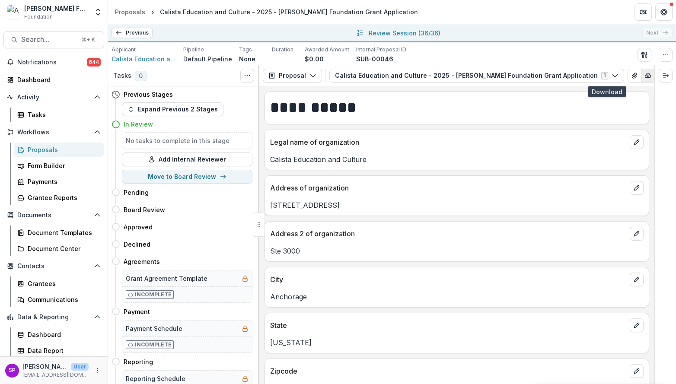
click at [644, 74] on icon "button" at bounding box center [647, 75] width 7 height 7
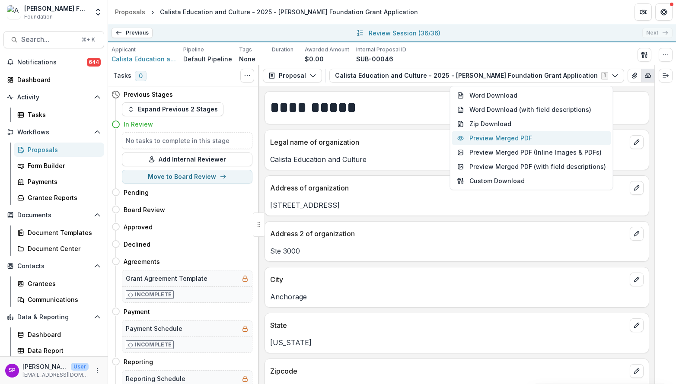
click at [521, 137] on button "Preview Merged PDF" at bounding box center [531, 138] width 159 height 14
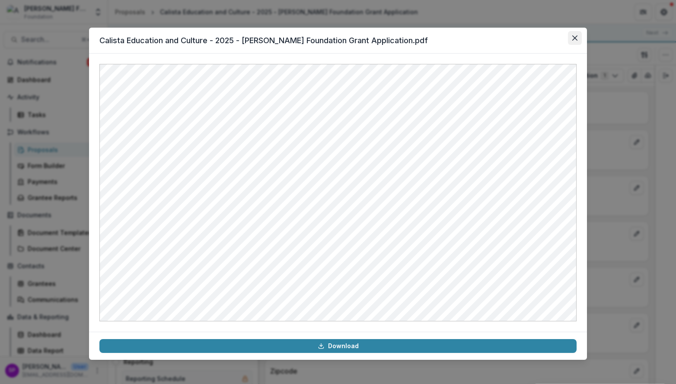
click at [573, 42] on button "Close" at bounding box center [575, 38] width 14 height 14
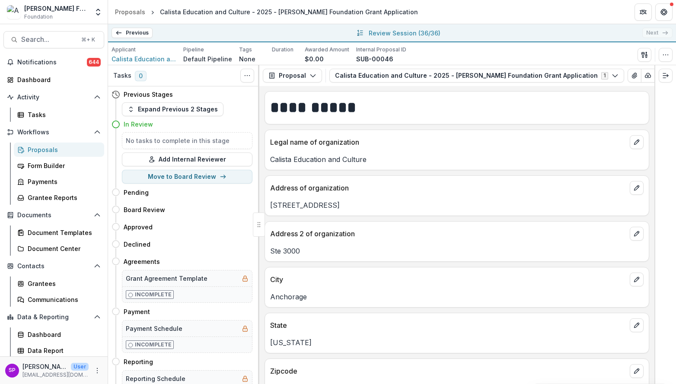
click at [659, 32] on div "Previous All Proposals Sitka Music Festival, Inc. - 2025 - [PERSON_NAME] Founda…" at bounding box center [392, 33] width 568 height 18
click at [661, 37] on div "Previous All Proposals Sitka Music Festival, Inc. - 2025 - [PERSON_NAME] Founda…" at bounding box center [392, 33] width 568 height 18
click at [398, 33] on p "Review Session ( 36/36 )" at bounding box center [405, 33] width 72 height 9
click at [38, 153] on div "Proposals" at bounding box center [63, 149] width 70 height 9
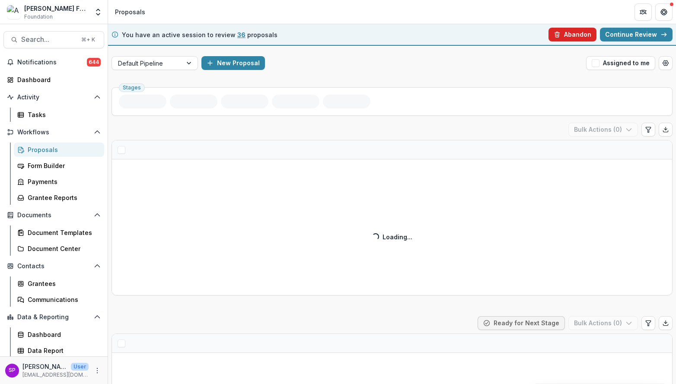
click at [583, 35] on button "Abandon" at bounding box center [572, 35] width 48 height 14
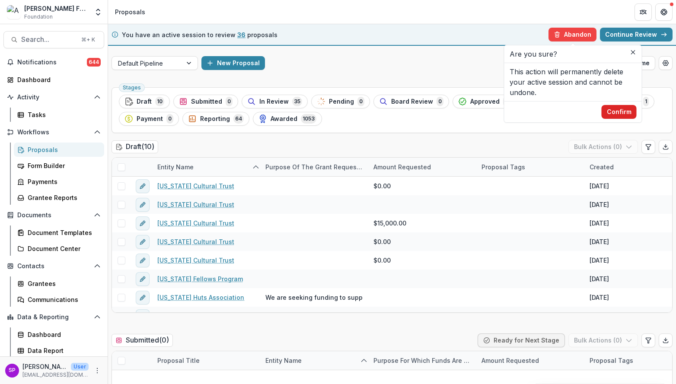
click at [617, 108] on button "Confirm" at bounding box center [618, 112] width 35 height 14
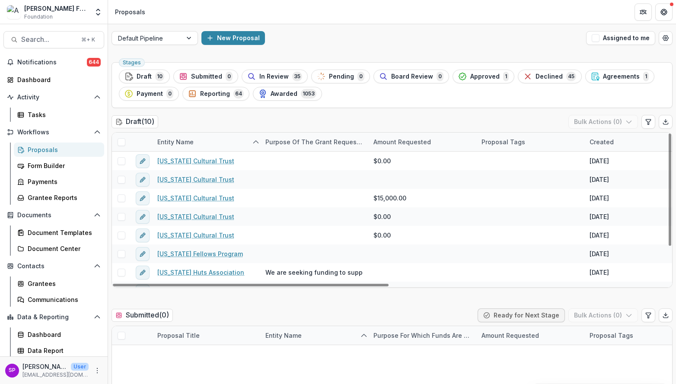
click at [122, 142] on span at bounding box center [122, 142] width 8 height 8
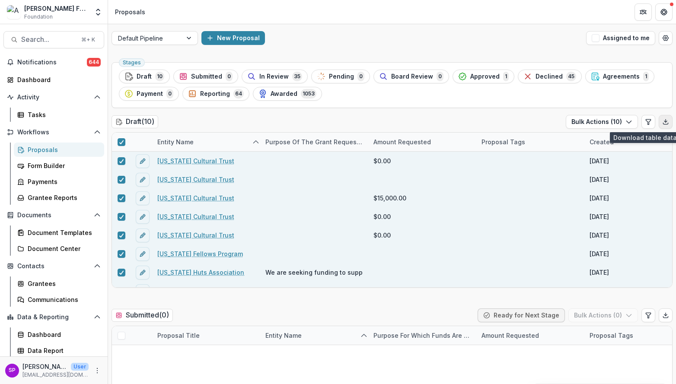
click at [664, 121] on polyline "Export table data" at bounding box center [665, 121] width 3 height 1
click at [268, 75] on span "In Review" at bounding box center [273, 76] width 29 height 7
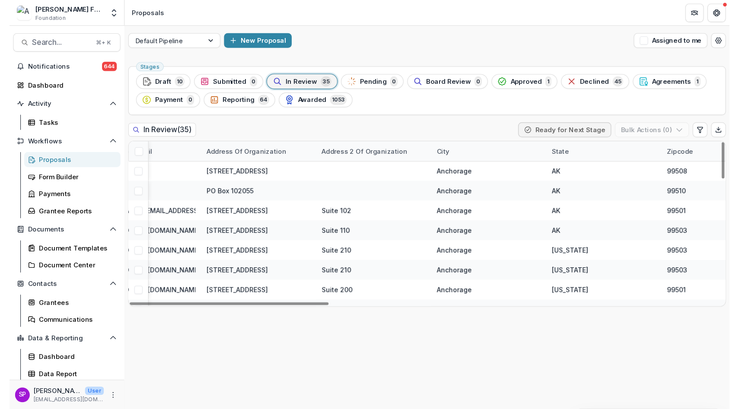
scroll to position [0, 739]
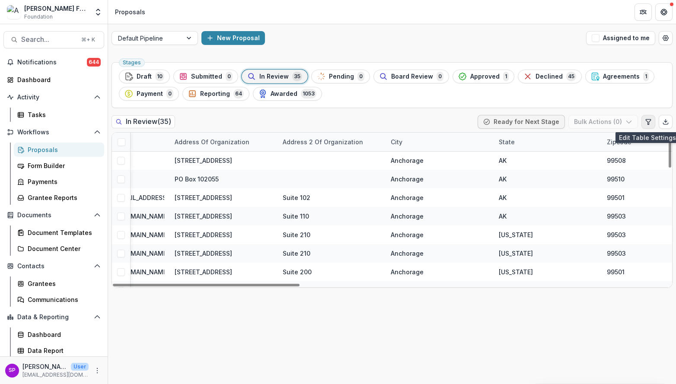
click at [648, 118] on icon "Edit table settings" at bounding box center [648, 121] width 7 height 7
select select "******"
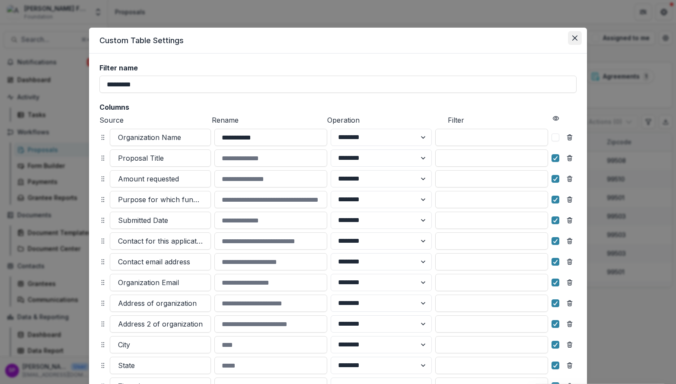
click at [572, 40] on icon "Close" at bounding box center [574, 37] width 5 height 5
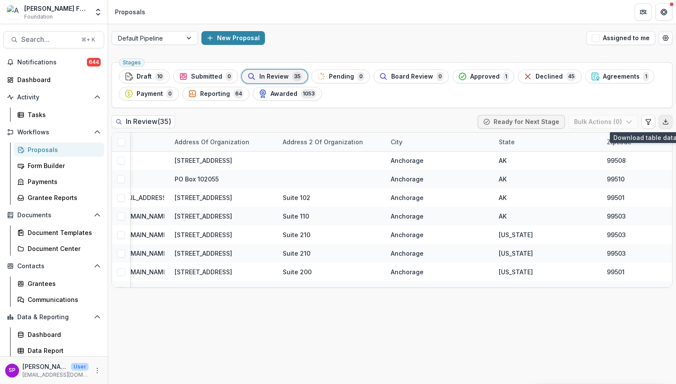
click at [665, 122] on polyline "Export table data" at bounding box center [665, 121] width 3 height 1
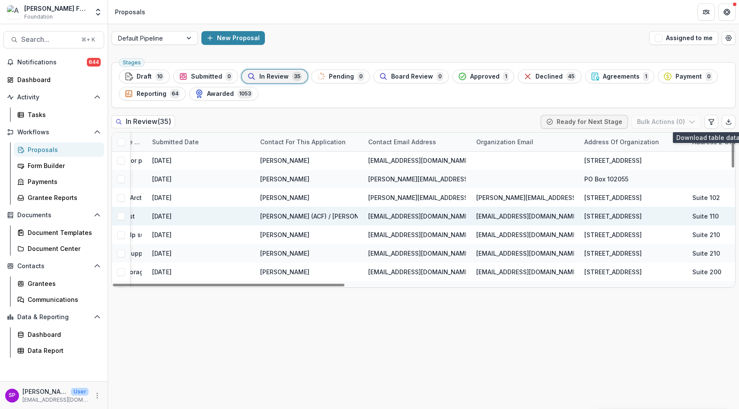
scroll to position [0, 0]
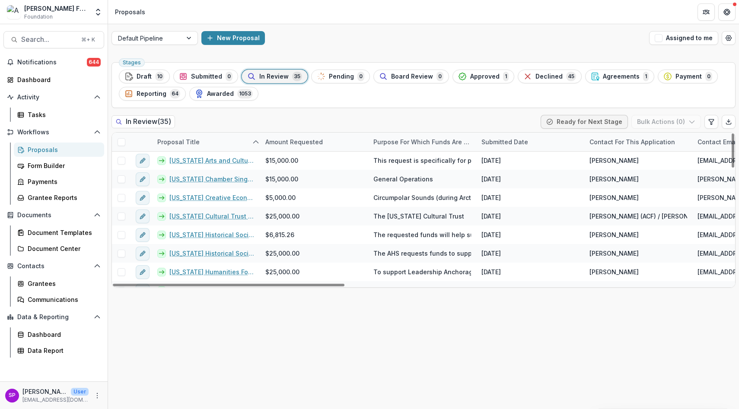
click at [243, 140] on div "Proposal Title" at bounding box center [206, 142] width 108 height 19
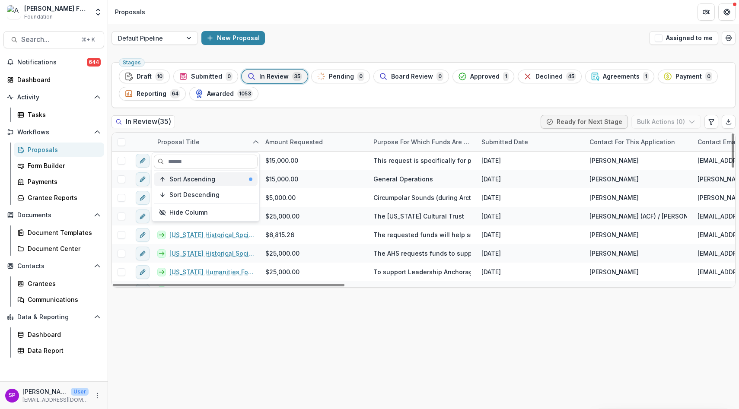
click at [216, 182] on div "Sort Ascending" at bounding box center [210, 179] width 83 height 7
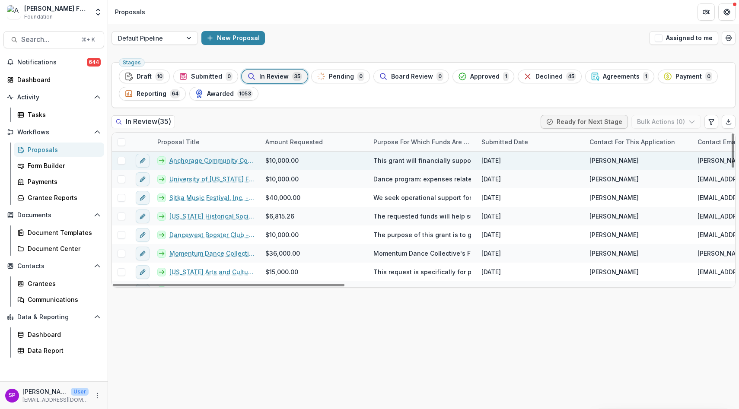
click at [454, 167] on div "This grant will financially support two free music concerts performed by the AC…" at bounding box center [422, 160] width 108 height 19
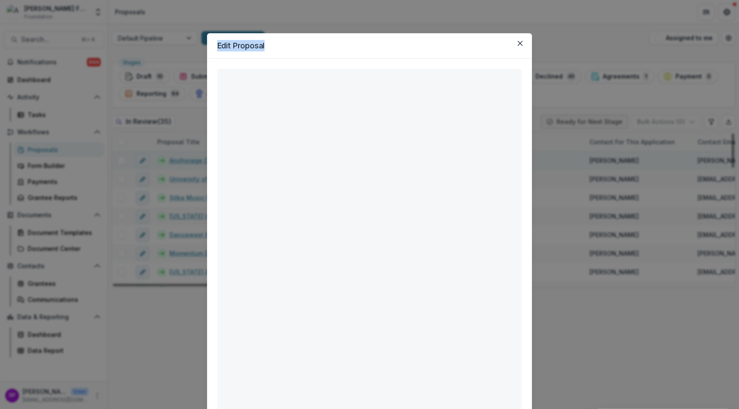
click at [449, 161] on div "**********" at bounding box center [369, 291] width 325 height 465
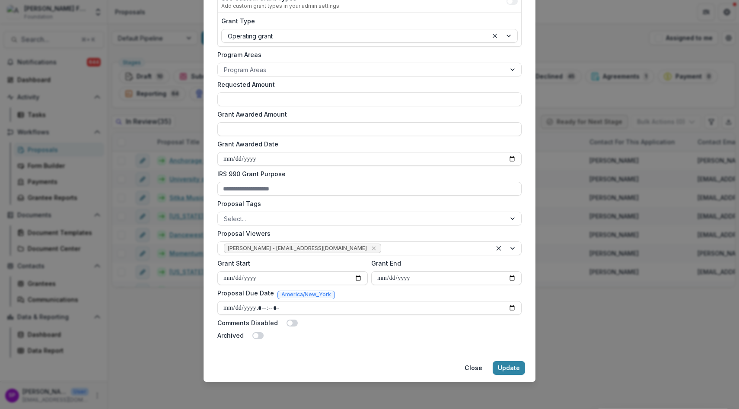
scroll to position [0, 0]
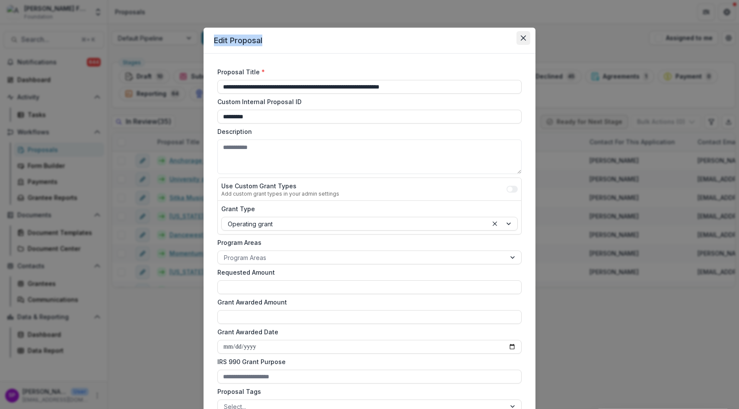
click at [523, 41] on button "Close" at bounding box center [523, 38] width 14 height 14
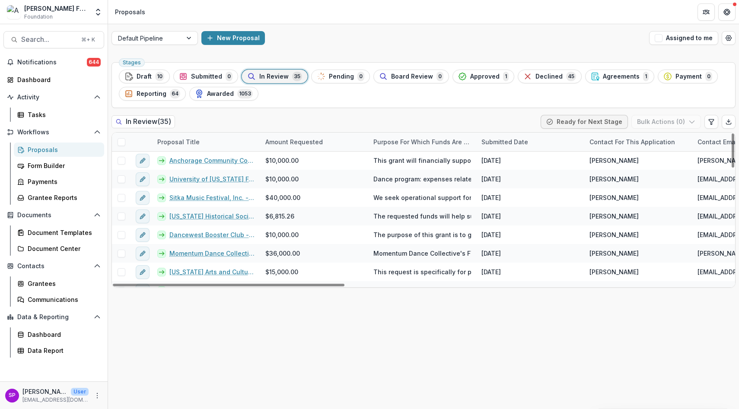
click at [190, 143] on div "Proposal Title" at bounding box center [178, 141] width 53 height 9
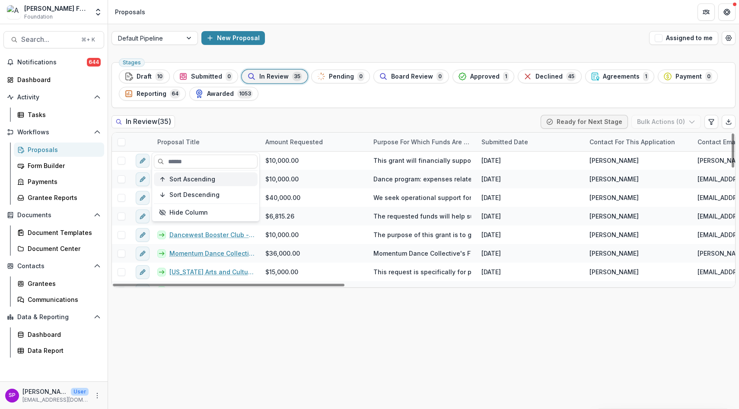
click at [196, 178] on span "Sort Ascending" at bounding box center [192, 179] width 46 height 7
click at [213, 137] on div "Proposal Title" at bounding box center [206, 142] width 108 height 19
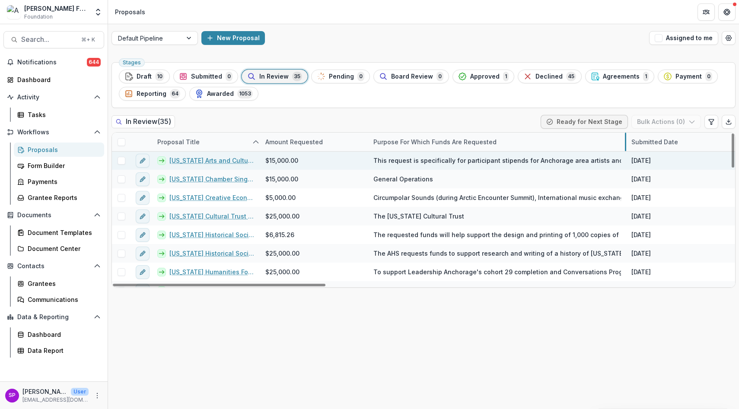
drag, startPoint x: 476, startPoint y: 141, endPoint x: 626, endPoint y: 160, distance: 151.1
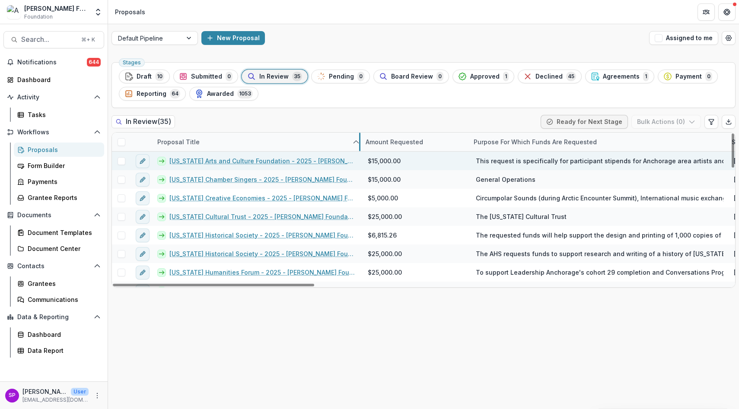
drag, startPoint x: 260, startPoint y: 142, endPoint x: 355, endPoint y: 164, distance: 98.0
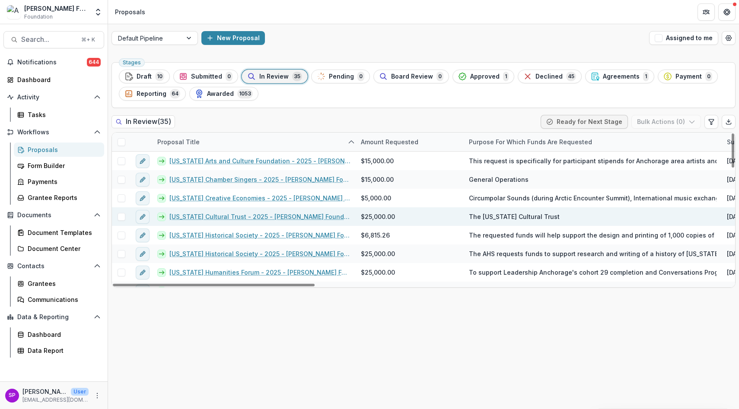
click at [246, 216] on link "[US_STATE] Cultural Trust - 2025 - [PERSON_NAME] Foundation Grant Application" at bounding box center [259, 216] width 181 height 9
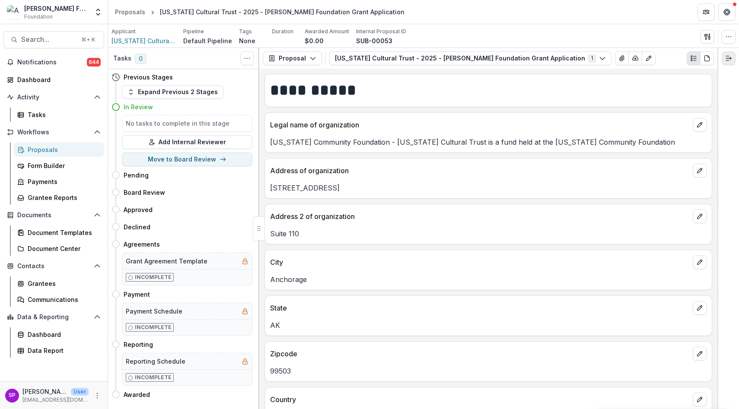
click at [675, 62] on icon "Expand right" at bounding box center [728, 58] width 7 height 7
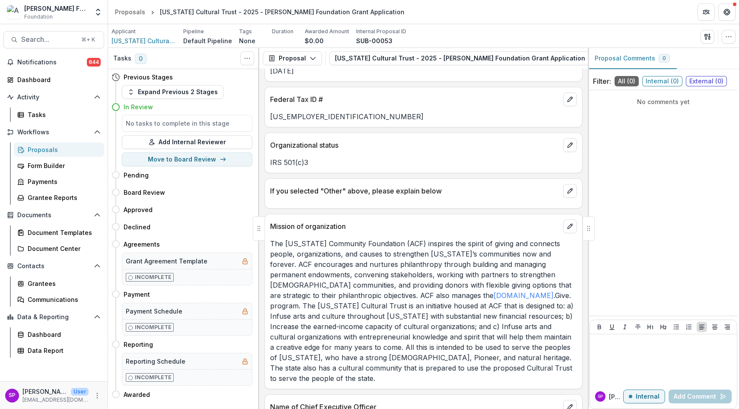
scroll to position [489, 0]
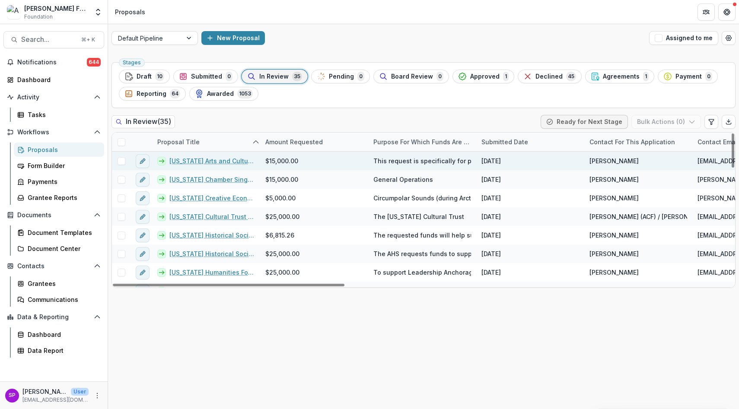
click at [220, 158] on link "[US_STATE] Arts and Culture Foundation - 2025 - [PERSON_NAME] Foundation Grant …" at bounding box center [212, 160] width 86 height 9
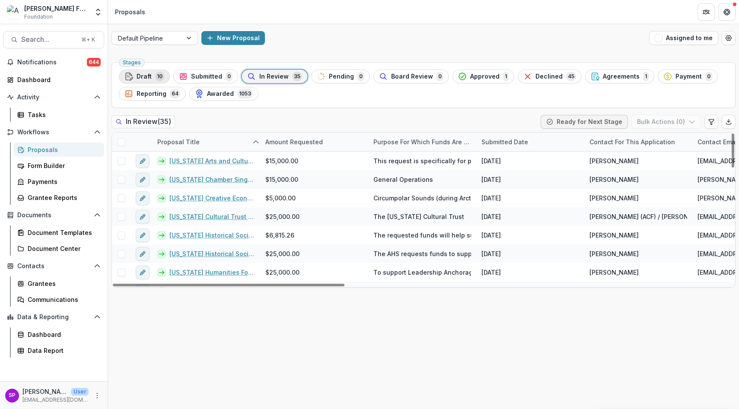
click at [152, 77] on div "Draft 10" at bounding box center [144, 77] width 40 height 10
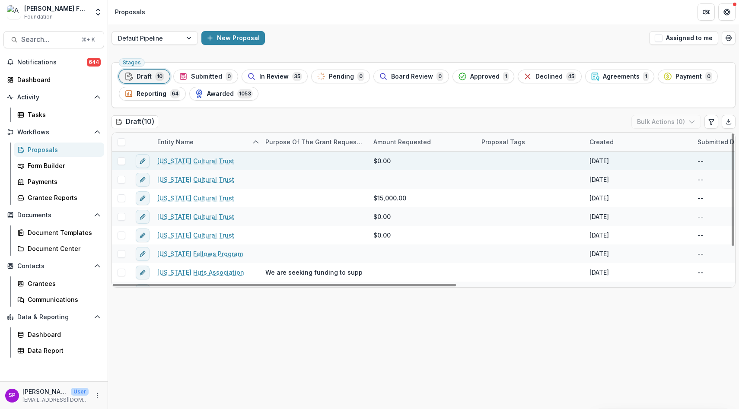
click at [203, 162] on link "[US_STATE] Cultural Trust" at bounding box center [195, 160] width 77 height 9
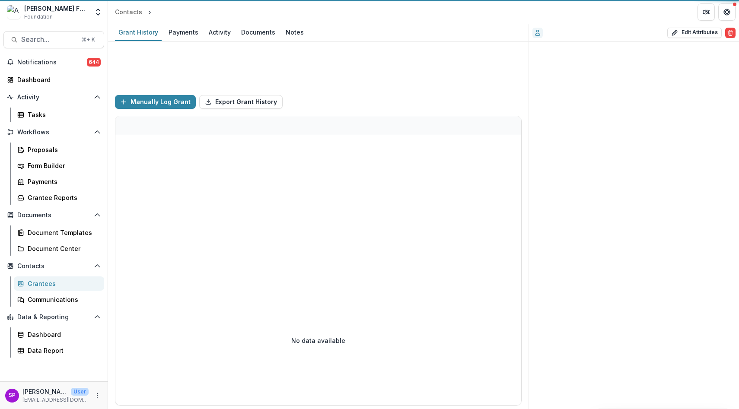
click at [203, 162] on div at bounding box center [318, 205] width 406 height 140
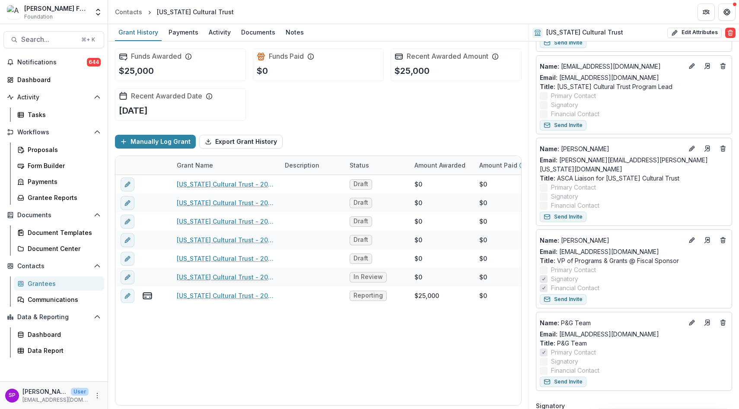
scroll to position [159, 0]
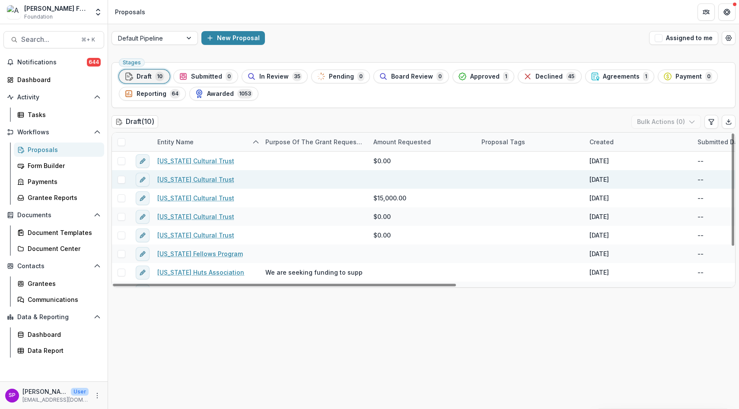
click at [264, 184] on div at bounding box center [314, 179] width 108 height 19
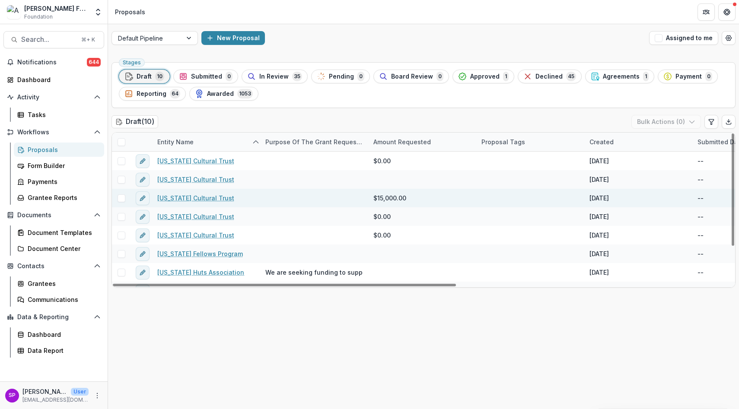
click at [192, 198] on link "[US_STATE] Cultural Trust" at bounding box center [195, 198] width 77 height 9
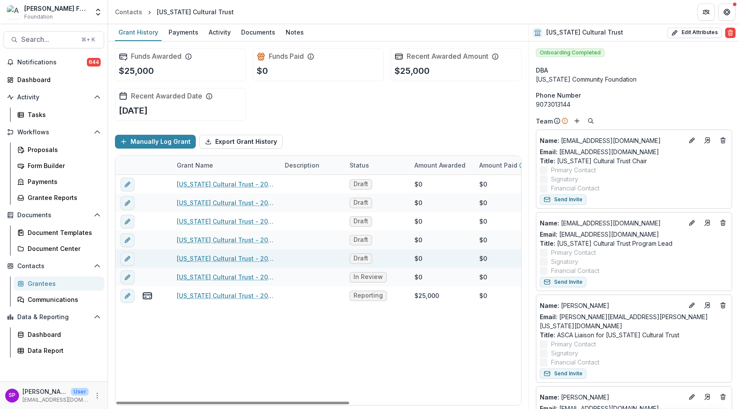
click at [197, 257] on link "[US_STATE] Cultural Trust - 2025 - [PERSON_NAME] Foundation Grant Application" at bounding box center [226, 258] width 98 height 9
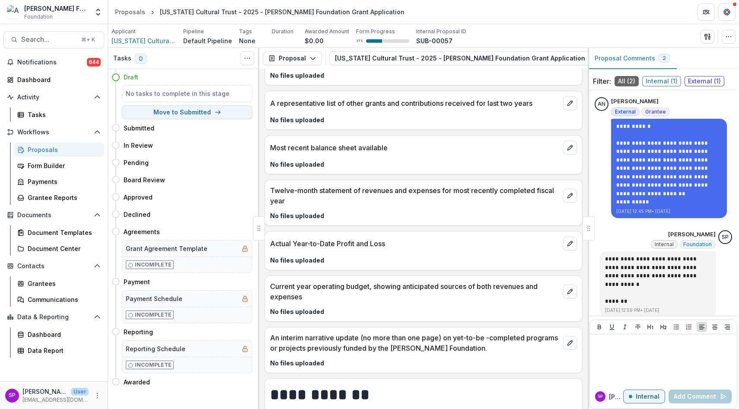
scroll to position [2101, 0]
